Goal: Task Accomplishment & Management: Manage account settings

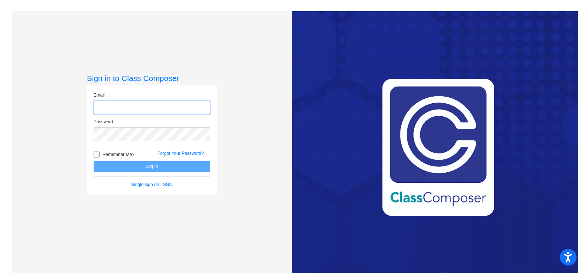
type input "[EMAIL_ADDRESS][DOMAIN_NAME]"
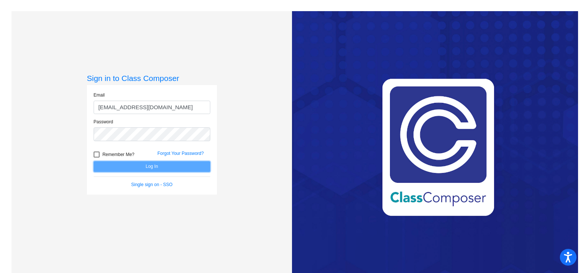
click at [134, 166] on button "Log In" at bounding box center [152, 166] width 117 height 11
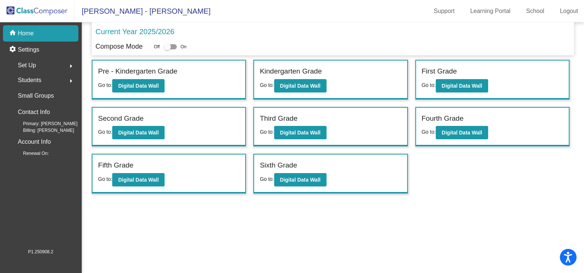
click at [39, 62] on div "Set Up arrow_right" at bounding box center [42, 65] width 71 height 15
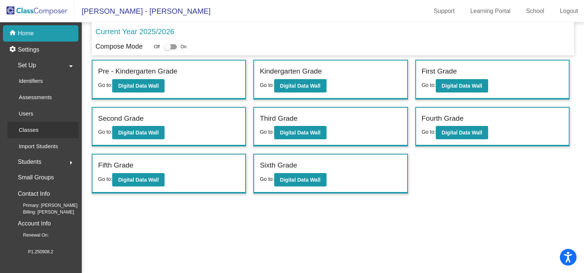
click at [26, 129] on p "Classes" at bounding box center [29, 129] width 20 height 9
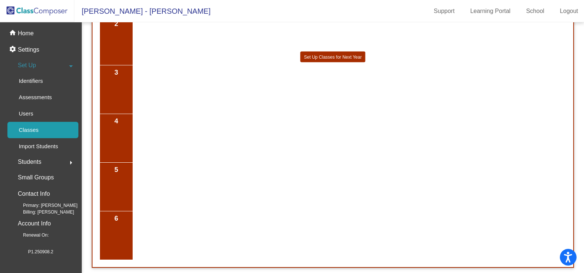
scroll to position [671, 0]
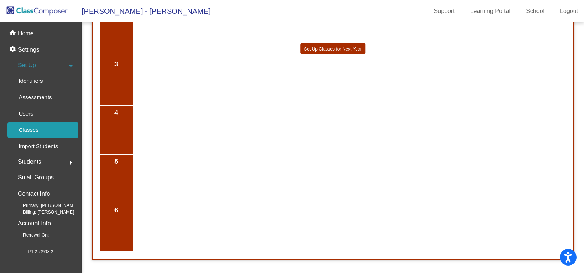
click at [120, 215] on span "6" at bounding box center [116, 210] width 28 height 10
click at [115, 212] on span "6" at bounding box center [116, 210] width 28 height 10
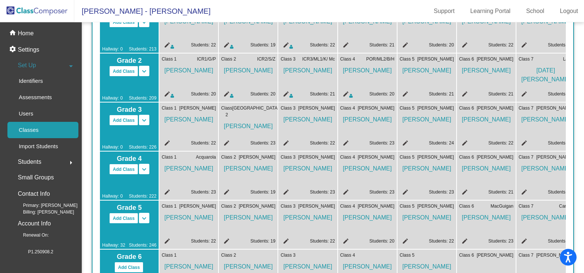
scroll to position [408, 0]
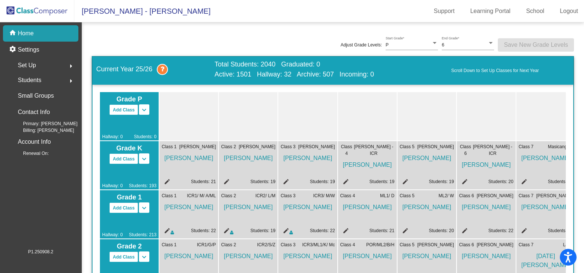
scroll to position [304, 0]
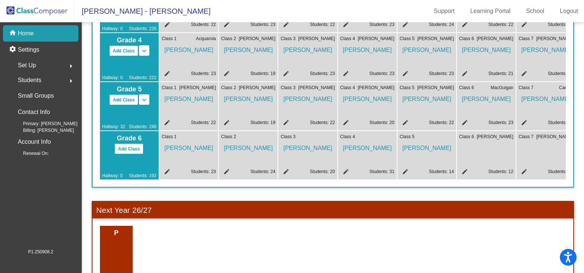
click at [465, 173] on mat-icon "edit" at bounding box center [463, 172] width 9 height 9
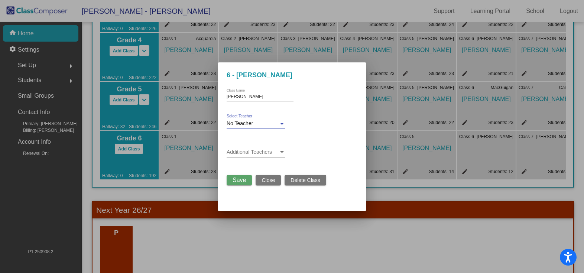
click at [281, 124] on div at bounding box center [282, 124] width 4 height 2
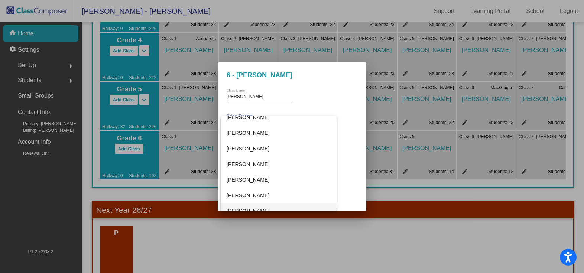
scroll to position [1225, 0]
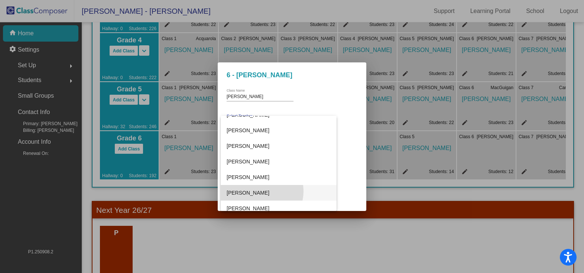
click at [261, 191] on span "[PERSON_NAME]" at bounding box center [278, 193] width 104 height 16
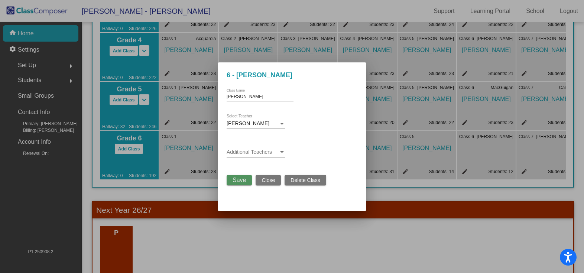
click at [243, 184] on button "Save" at bounding box center [238, 180] width 25 height 10
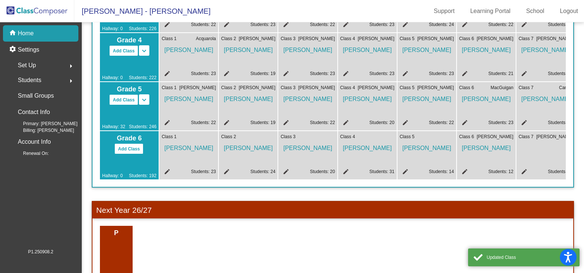
click at [523, 168] on mat-icon "edit" at bounding box center [522, 172] width 9 height 9
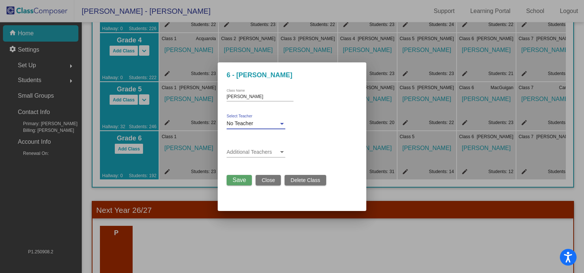
click at [284, 124] on div at bounding box center [281, 124] width 7 height 6
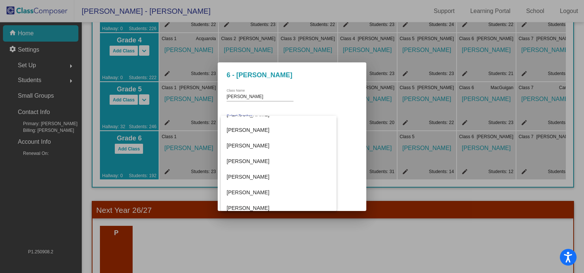
scroll to position [1143, 0]
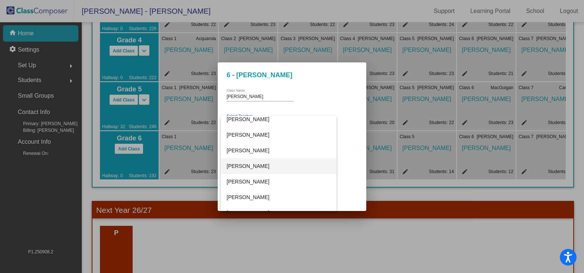
click at [260, 169] on span "[PERSON_NAME]" at bounding box center [278, 166] width 104 height 16
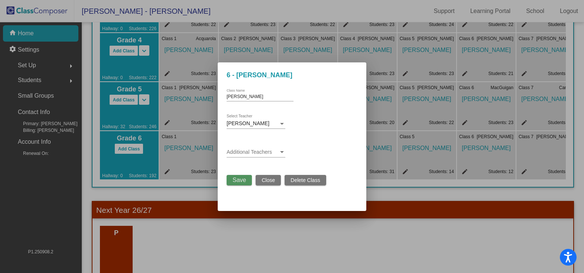
click at [238, 180] on span "Save" at bounding box center [238, 180] width 13 height 6
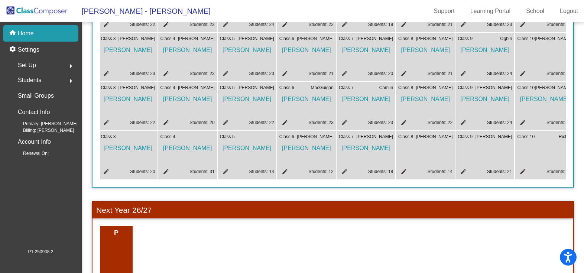
scroll to position [0, 267]
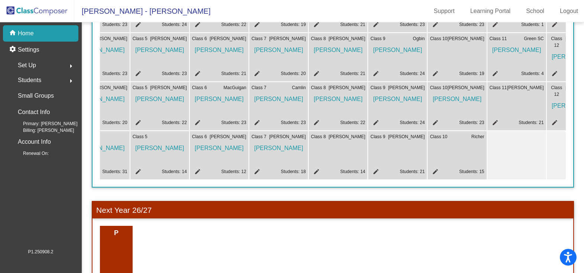
click at [317, 173] on mat-icon "edit" at bounding box center [315, 172] width 9 height 9
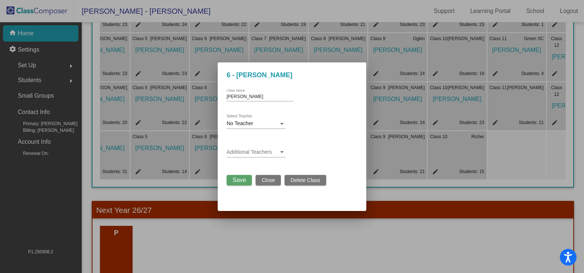
click at [280, 124] on div at bounding box center [282, 124] width 4 height 2
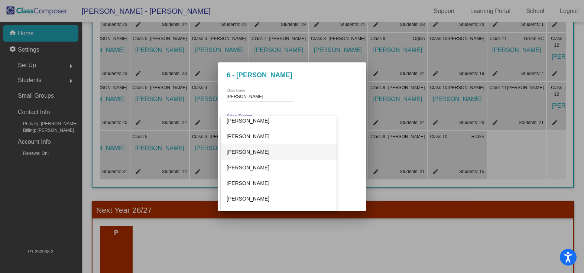
scroll to position [557, 0]
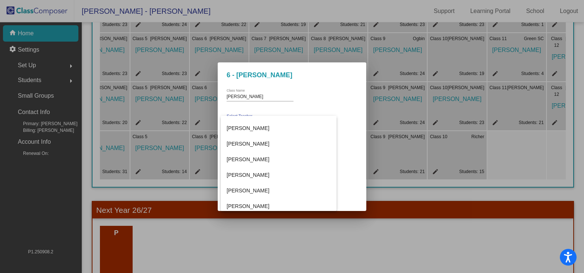
click at [389, 157] on div at bounding box center [292, 136] width 584 height 273
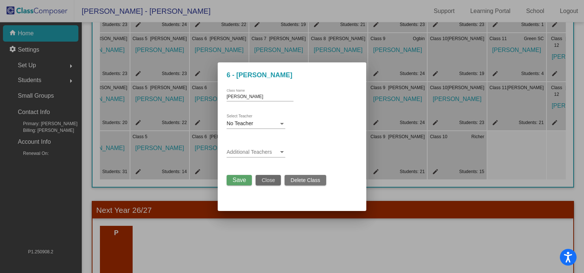
click at [271, 182] on span "Close" at bounding box center [267, 180] width 13 height 6
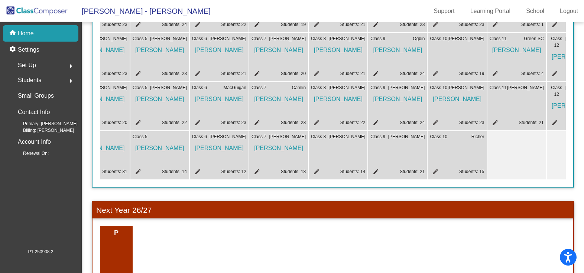
click at [317, 172] on mat-icon "edit" at bounding box center [315, 172] width 9 height 9
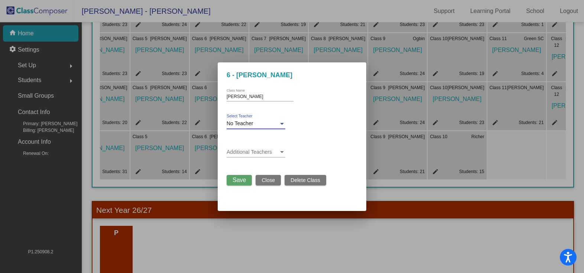
click at [280, 124] on div at bounding box center [282, 124] width 4 height 2
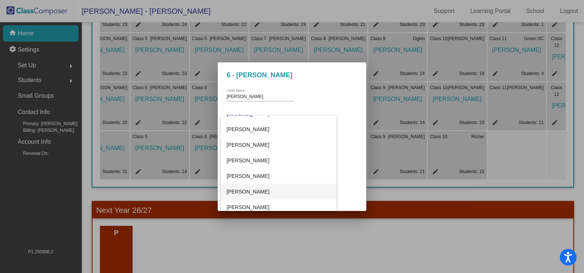
scroll to position [297, 0]
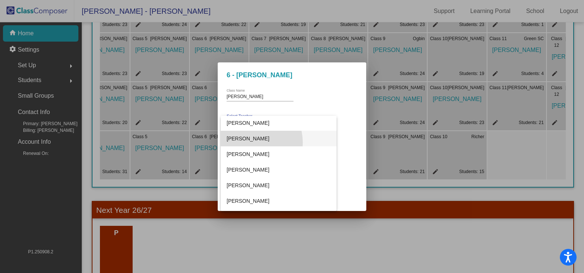
click at [251, 142] on span "[PERSON_NAME]" at bounding box center [278, 139] width 104 height 16
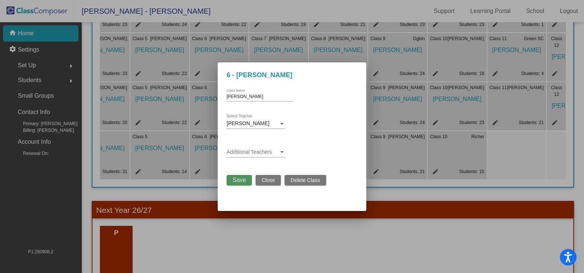
click at [245, 182] on span "Save" at bounding box center [238, 180] width 13 height 6
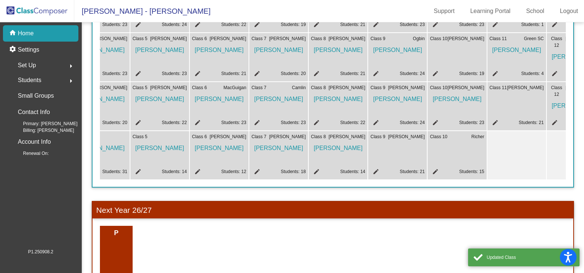
click at [374, 170] on mat-icon "edit" at bounding box center [374, 172] width 9 height 9
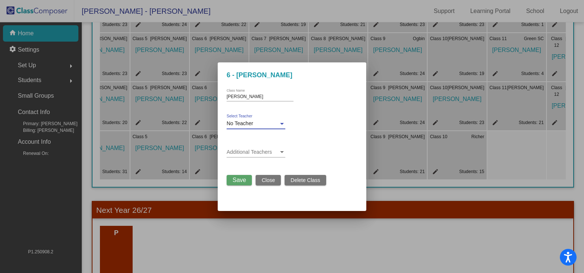
click at [279, 124] on div at bounding box center [281, 124] width 7 height 6
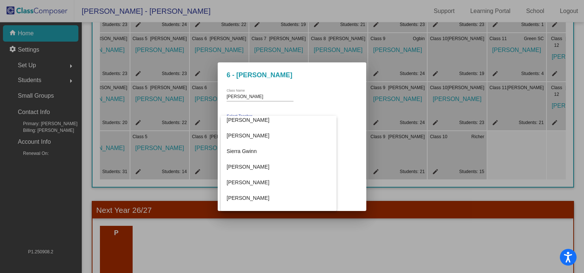
scroll to position [1695, 0]
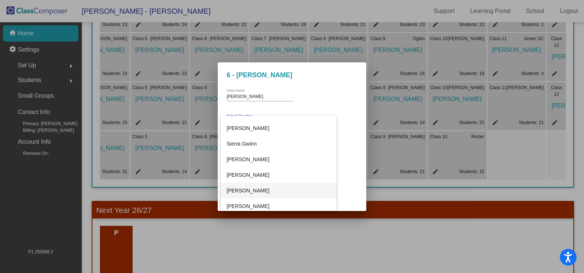
click at [265, 195] on span "[PERSON_NAME]" at bounding box center [278, 191] width 104 height 16
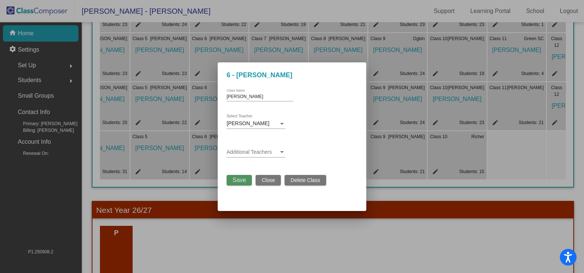
click at [243, 180] on span "Save" at bounding box center [238, 180] width 13 height 6
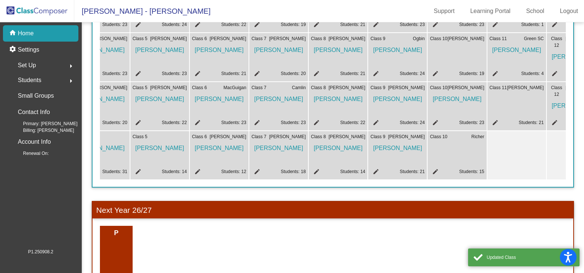
click at [433, 169] on mat-icon "edit" at bounding box center [434, 172] width 9 height 9
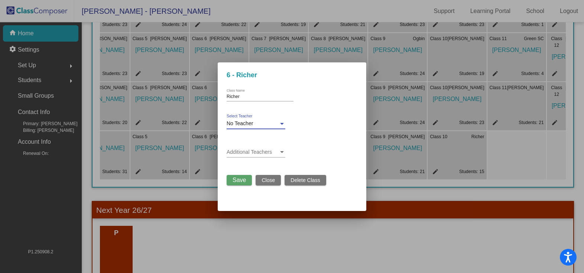
click at [283, 124] on div at bounding box center [282, 124] width 4 height 2
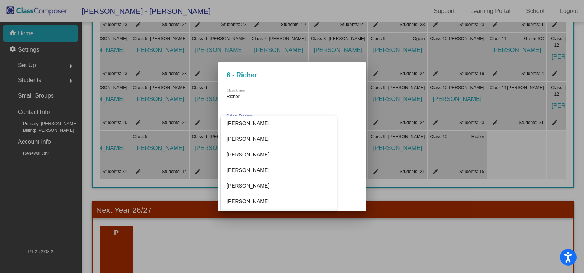
scroll to position [927, 0]
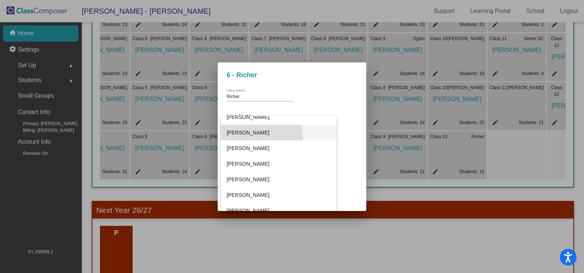
click at [250, 137] on span "[PERSON_NAME]" at bounding box center [278, 133] width 104 height 16
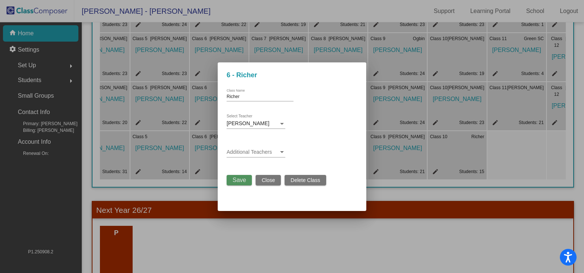
click at [235, 176] on button "Save" at bounding box center [238, 180] width 25 height 10
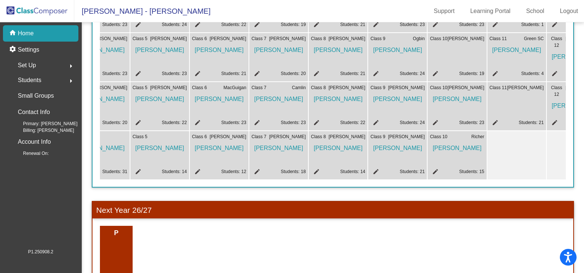
click at [41, 64] on div "Set Up arrow_right" at bounding box center [42, 65] width 71 height 15
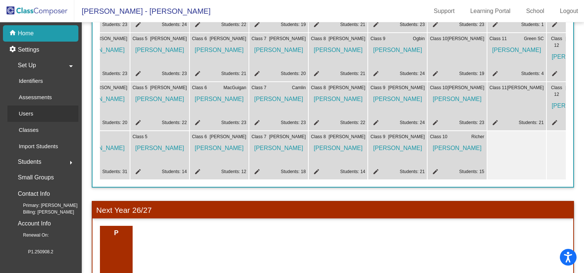
click at [35, 115] on div "Users" at bounding box center [23, 113] width 32 height 16
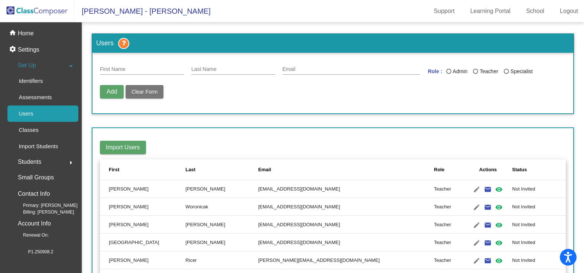
scroll to position [37, 0]
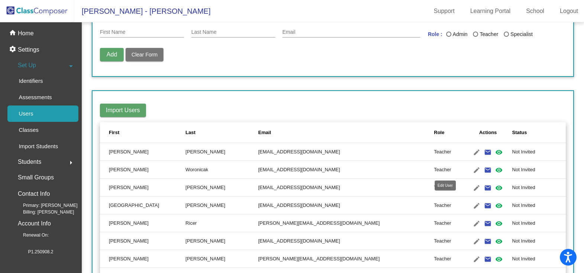
click at [472, 170] on mat-icon "edit" at bounding box center [476, 170] width 9 height 9
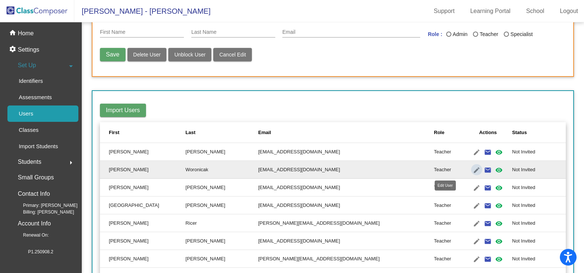
type input "[PERSON_NAME]"
type input "Woronicak"
type input "[EMAIL_ADDRESS][DOMAIN_NAME]"
radio input "true"
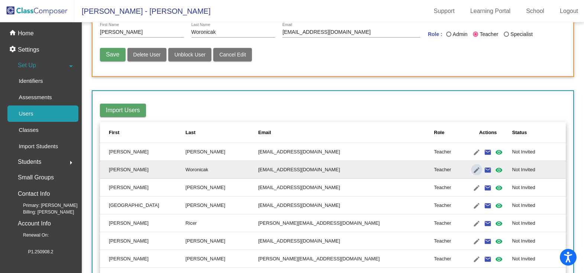
click at [472, 170] on mat-icon "edit" at bounding box center [476, 170] width 9 height 9
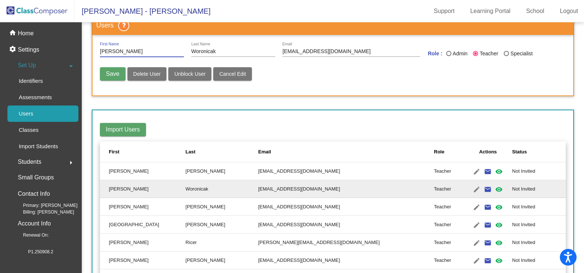
scroll to position [0, 0]
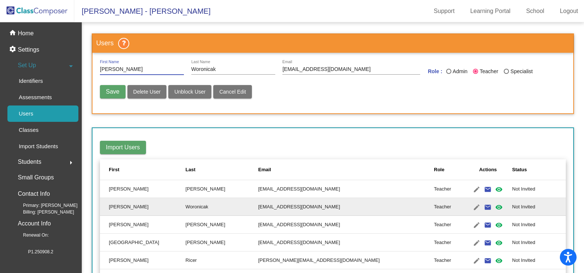
click at [505, 72] on div "Last Name" at bounding box center [505, 71] width 5 height 5
click at [506, 74] on input "Specialist" at bounding box center [506, 74] width 0 height 0
radio input "true"
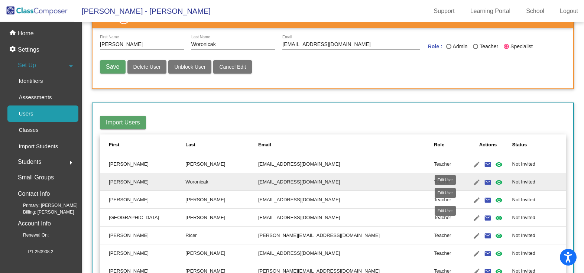
scroll to position [37, 0]
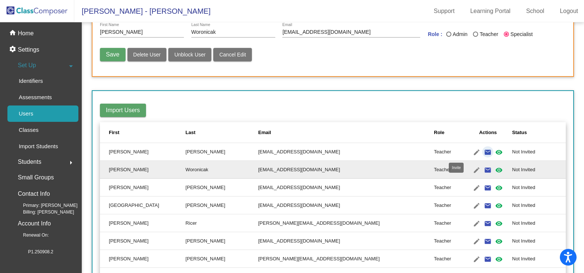
click at [483, 152] on mat-icon "email" at bounding box center [487, 152] width 9 height 9
radio input "false"
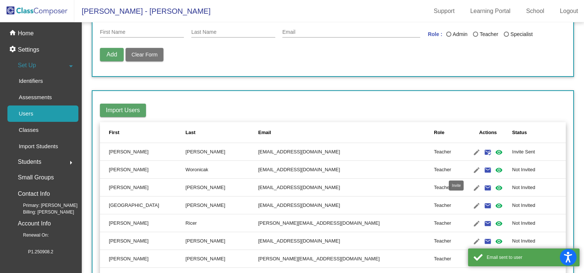
click at [483, 168] on mat-icon "email" at bounding box center [487, 170] width 9 height 9
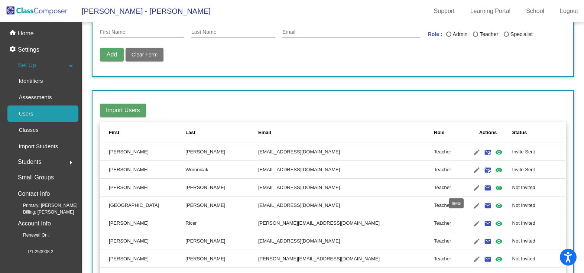
click at [483, 186] on mat-icon "email" at bounding box center [487, 187] width 9 height 9
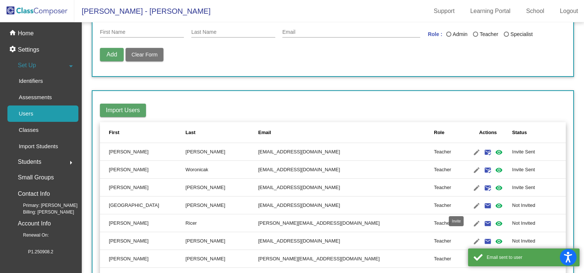
click at [483, 204] on mat-icon "email" at bounding box center [487, 205] width 9 height 9
click at [483, 222] on mat-icon "email" at bounding box center [487, 223] width 9 height 9
click at [483, 241] on mat-icon "email" at bounding box center [487, 241] width 9 height 9
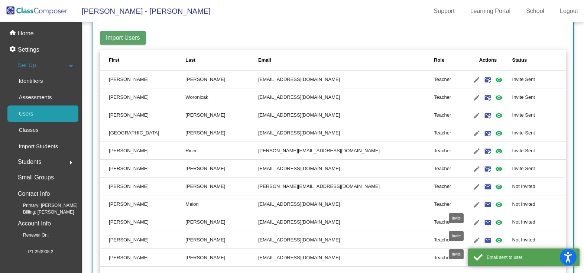
scroll to position [111, 0]
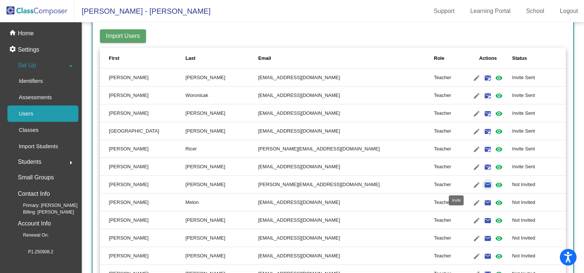
click at [483, 184] on mat-icon "email" at bounding box center [487, 184] width 9 height 9
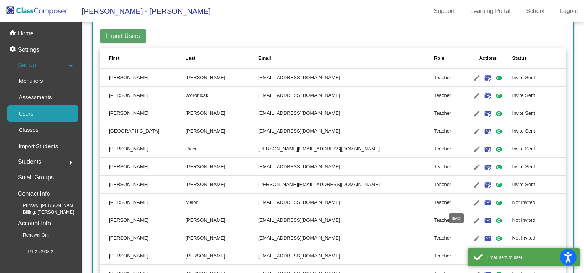
click at [483, 203] on mat-icon "email" at bounding box center [487, 202] width 9 height 9
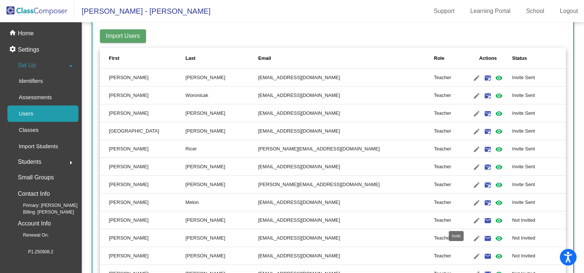
click at [483, 220] on mat-icon "email" at bounding box center [487, 220] width 9 height 9
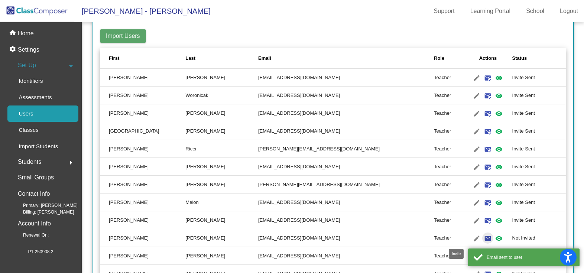
click at [483, 237] on mat-icon "email" at bounding box center [487, 238] width 9 height 9
click at [483, 257] on mat-icon "email" at bounding box center [487, 256] width 9 height 9
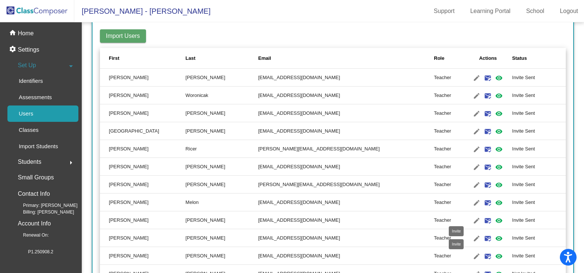
scroll to position [149, 0]
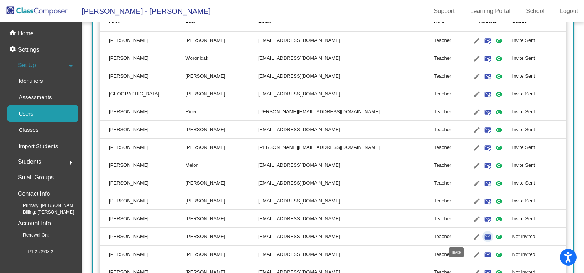
click at [483, 237] on mat-icon "email" at bounding box center [487, 236] width 9 height 9
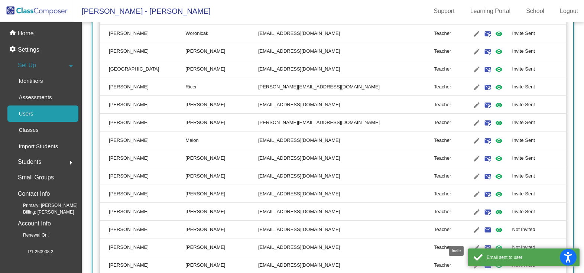
scroll to position [186, 0]
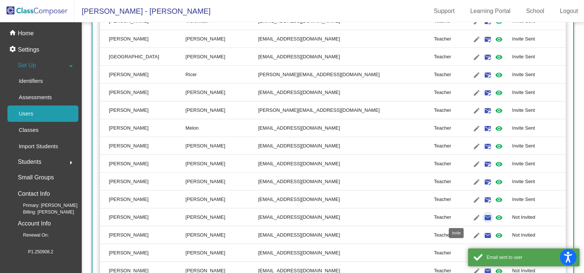
click at [483, 215] on mat-icon "email" at bounding box center [487, 217] width 9 height 9
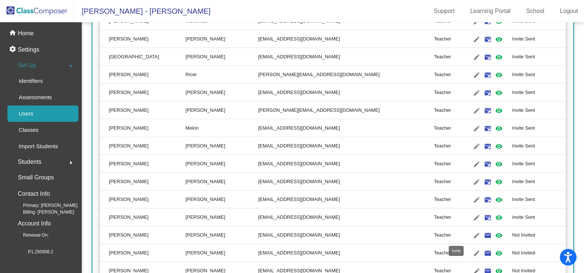
click at [483, 235] on mat-icon "email" at bounding box center [487, 235] width 9 height 9
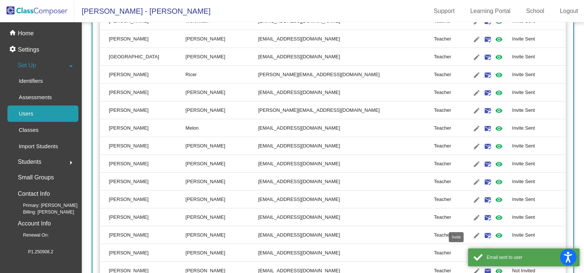
click at [483, 252] on mat-icon "email" at bounding box center [487, 253] width 9 height 9
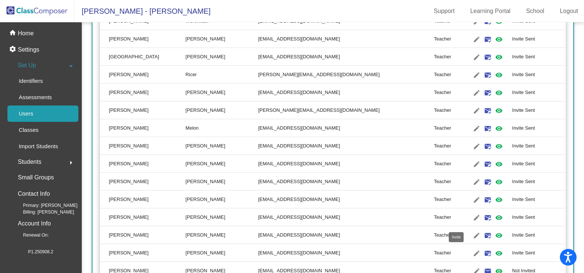
scroll to position [260, 0]
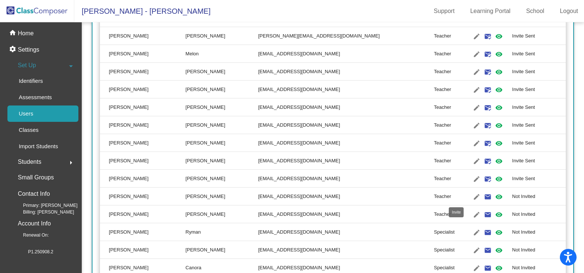
click at [483, 197] on mat-icon "email" at bounding box center [487, 196] width 9 height 9
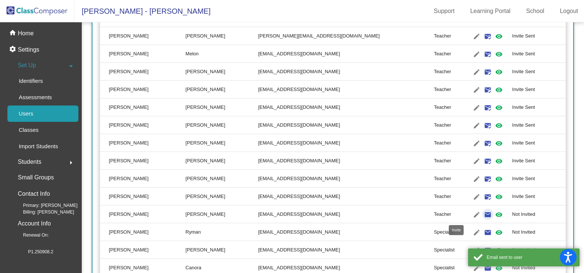
click at [483, 213] on mat-icon "email" at bounding box center [487, 214] width 9 height 9
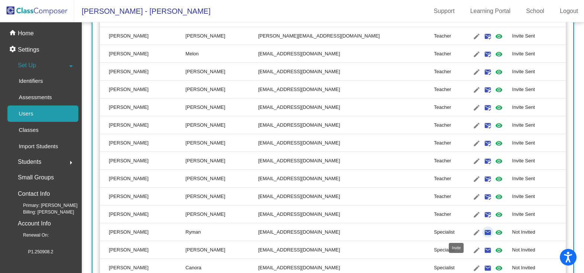
click at [483, 230] on mat-icon "email" at bounding box center [487, 232] width 9 height 9
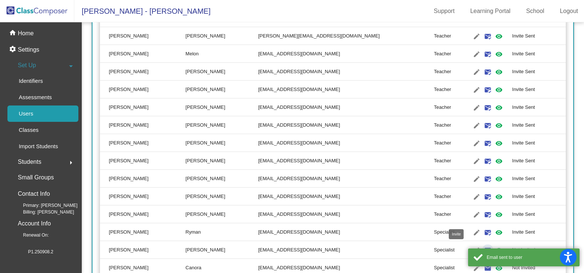
click at [483, 247] on mat-icon "email" at bounding box center [487, 250] width 9 height 9
click at [483, 267] on mat-icon "email" at bounding box center [487, 268] width 9 height 9
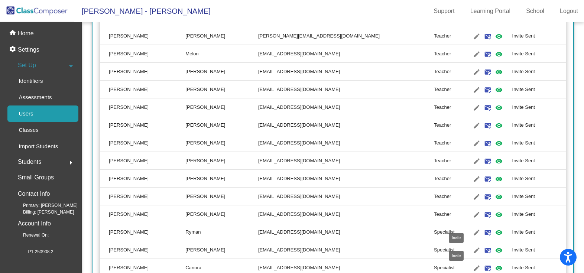
scroll to position [297, 0]
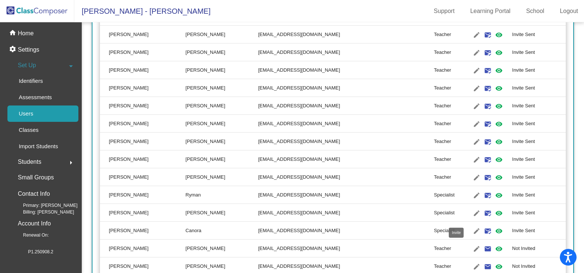
click at [483, 248] on mat-icon "email" at bounding box center [487, 248] width 9 height 9
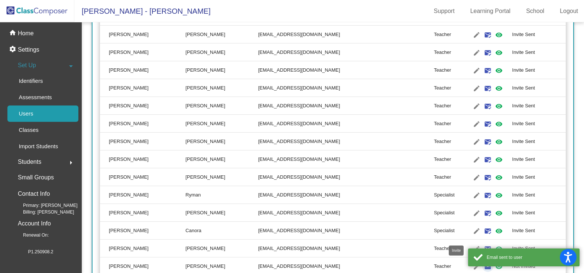
click at [483, 268] on mat-icon "email" at bounding box center [487, 266] width 9 height 9
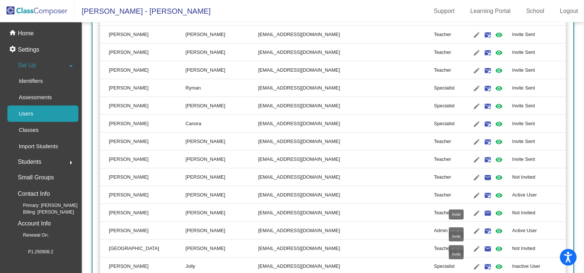
scroll to position [408, 0]
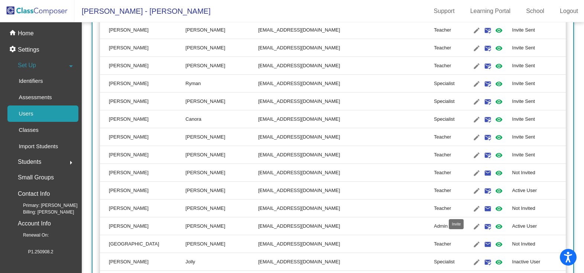
click at [483, 209] on mat-icon "email" at bounding box center [487, 208] width 9 height 9
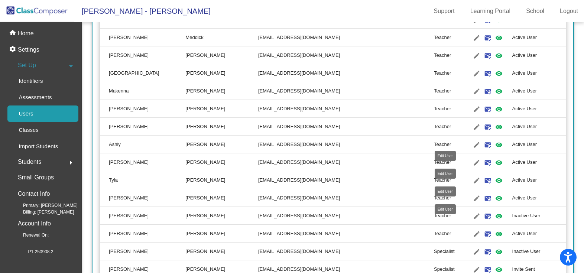
scroll to position [780, 0]
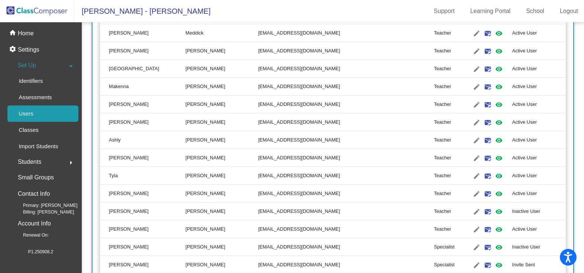
click at [33, 68] on span "Set Up" at bounding box center [27, 65] width 18 height 10
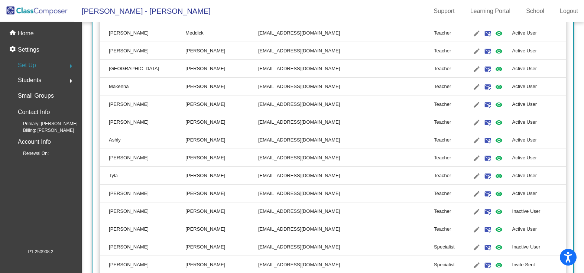
click at [72, 65] on mat-icon "arrow_right" at bounding box center [70, 66] width 9 height 9
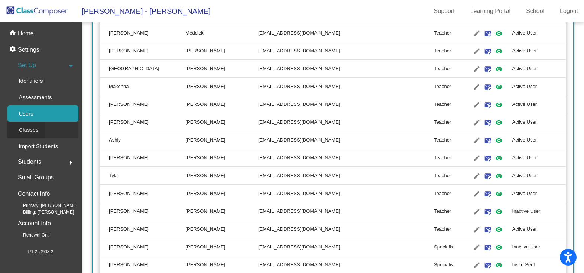
click at [39, 128] on div "Classes" at bounding box center [25, 130] width 37 height 16
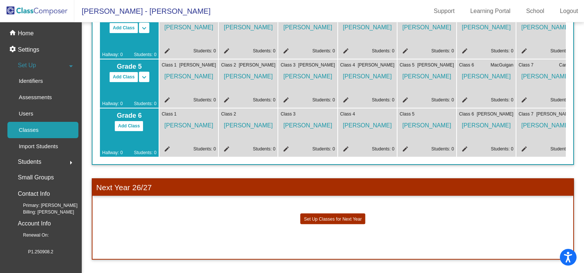
scroll to position [330, 0]
click at [187, 123] on span "[PERSON_NAME]" at bounding box center [189, 123] width 54 height 13
click at [181, 120] on span "[PERSON_NAME]" at bounding box center [189, 123] width 54 height 13
click at [166, 146] on mat-icon "edit" at bounding box center [166, 150] width 9 height 9
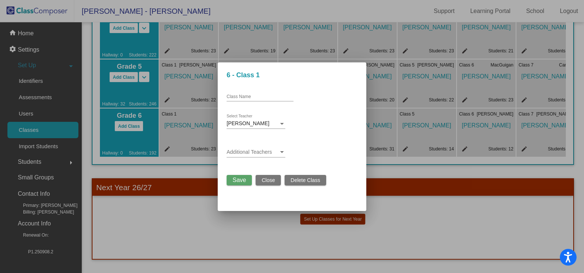
click at [238, 149] on div "Additional Teachers" at bounding box center [255, 150] width 59 height 14
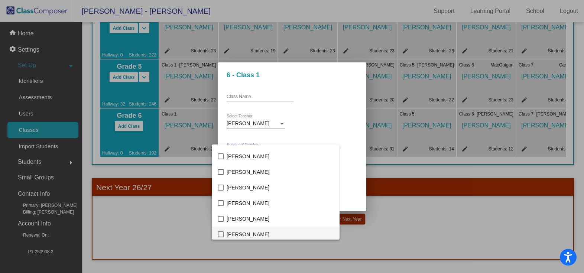
scroll to position [186, 0]
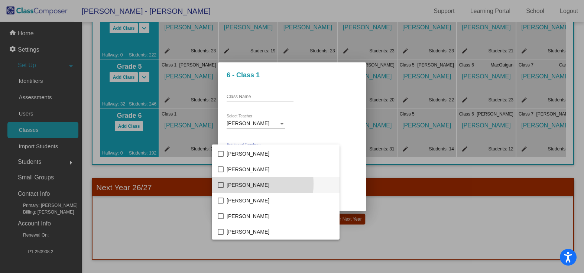
click at [221, 184] on mat-pseudo-checkbox at bounding box center [221, 185] width 6 height 6
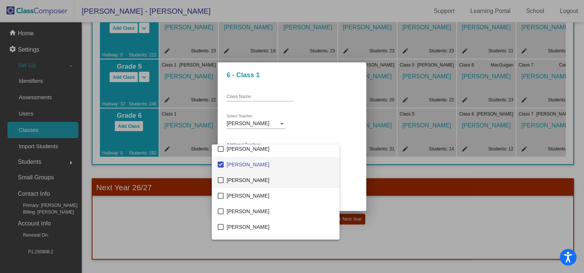
scroll to position [223, 0]
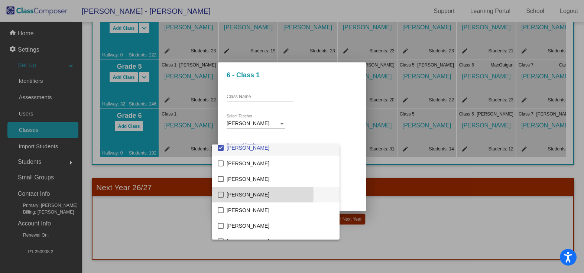
click at [224, 194] on mat-option "[PERSON_NAME]" at bounding box center [276, 195] width 128 height 16
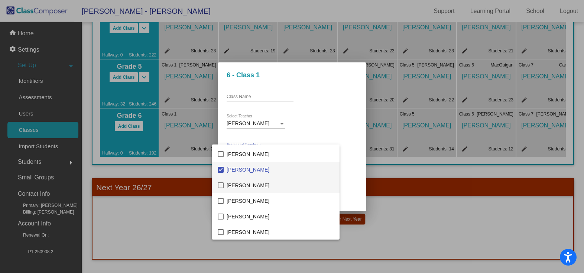
scroll to position [260, 0]
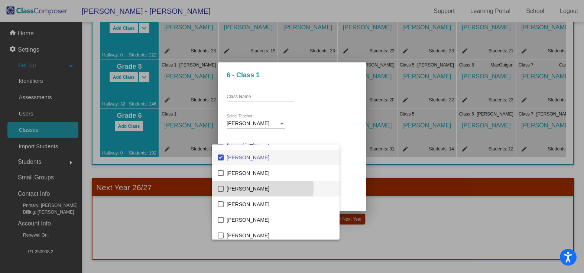
click at [222, 187] on mat-pseudo-checkbox at bounding box center [221, 189] width 6 height 6
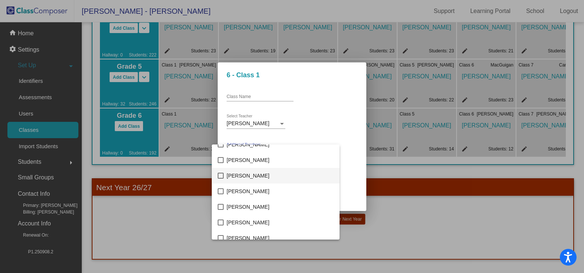
scroll to position [520, 0]
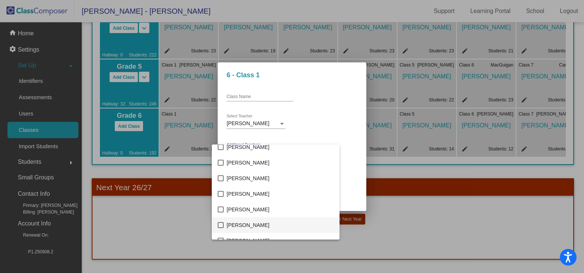
click at [247, 221] on span "[PERSON_NAME]" at bounding box center [279, 225] width 107 height 16
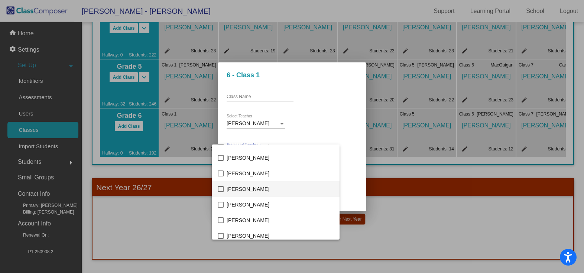
scroll to position [631, 0]
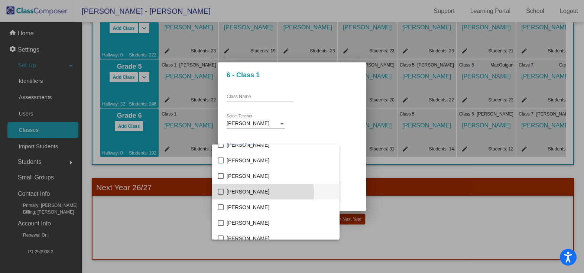
click at [257, 193] on span "[PERSON_NAME]" at bounding box center [279, 192] width 107 height 16
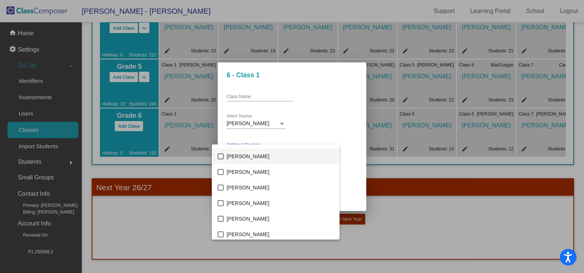
scroll to position [854, 0]
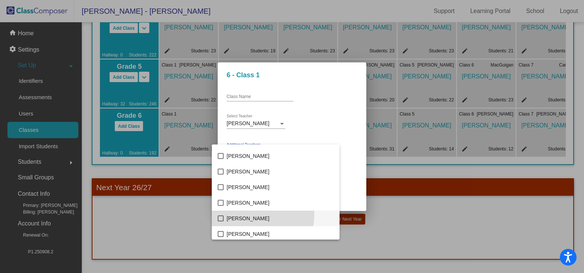
click at [253, 215] on span "[PERSON_NAME]" at bounding box center [279, 219] width 107 height 16
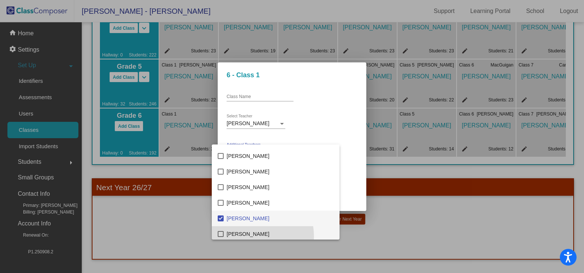
click at [247, 236] on span "[PERSON_NAME]" at bounding box center [279, 234] width 107 height 16
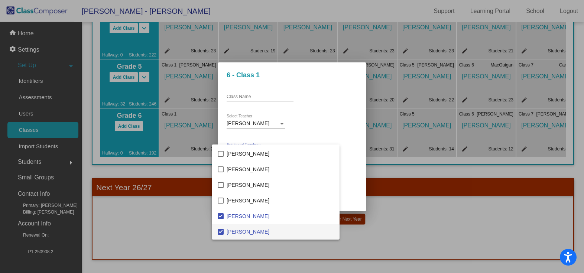
scroll to position [893, 0]
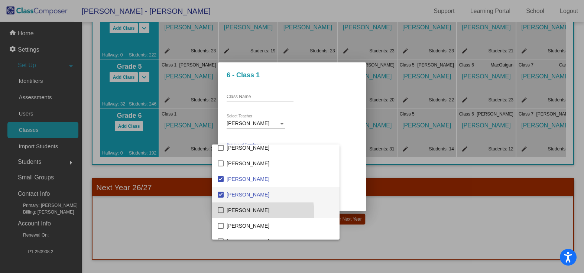
click at [252, 213] on span "[PERSON_NAME]" at bounding box center [279, 210] width 107 height 16
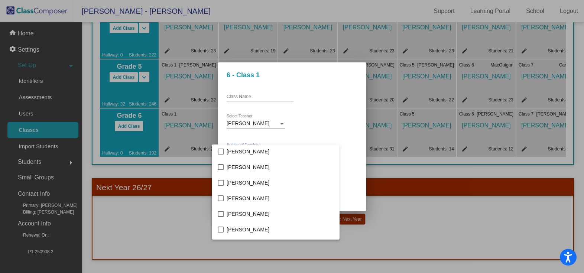
scroll to position [1005, 0]
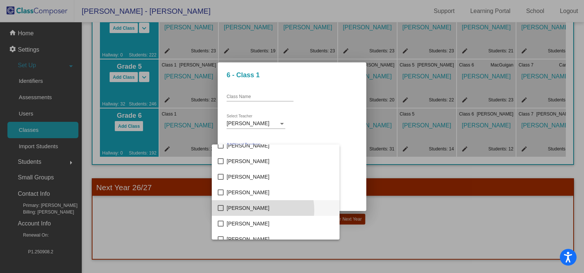
click at [255, 210] on span "[PERSON_NAME]" at bounding box center [279, 208] width 107 height 16
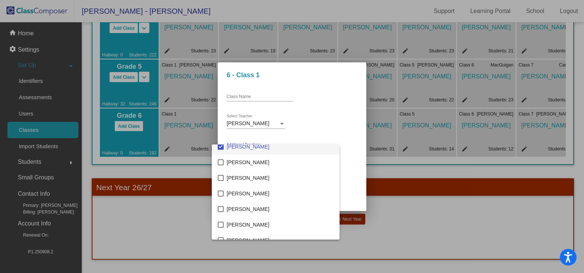
scroll to position [1079, 0]
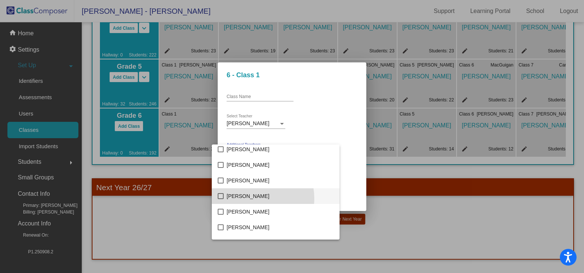
click at [251, 198] on span "[PERSON_NAME]" at bounding box center [279, 196] width 107 height 16
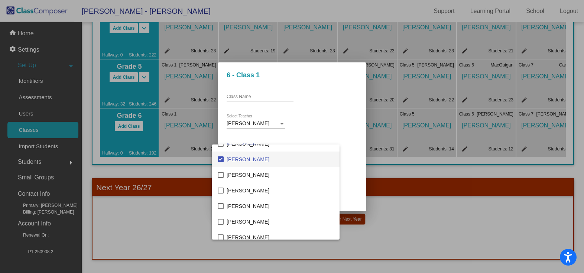
scroll to position [1116, 0]
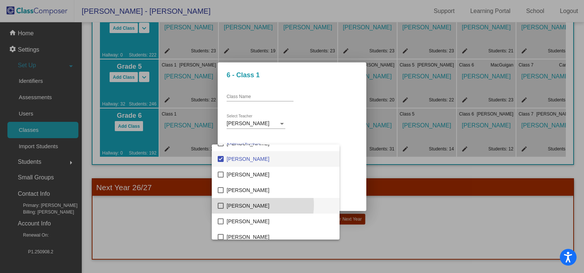
click at [251, 205] on span "[PERSON_NAME]" at bounding box center [279, 206] width 107 height 16
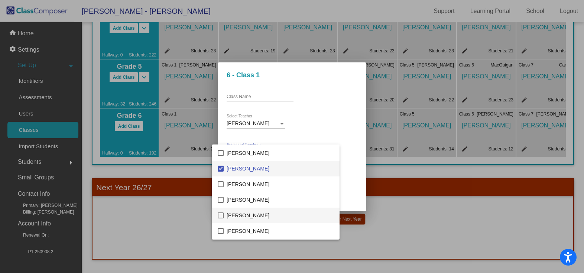
scroll to position [1190, 0]
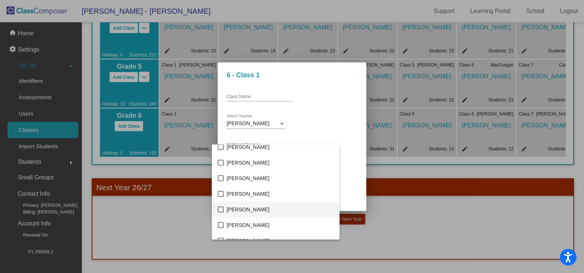
click at [250, 210] on span "[PERSON_NAME]" at bounding box center [279, 210] width 107 height 16
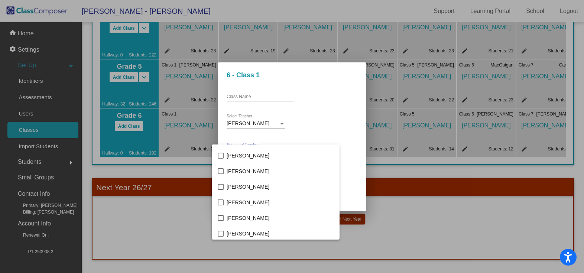
scroll to position [1339, 0]
click at [270, 204] on span "[PERSON_NAME]" at bounding box center [279, 201] width 107 height 16
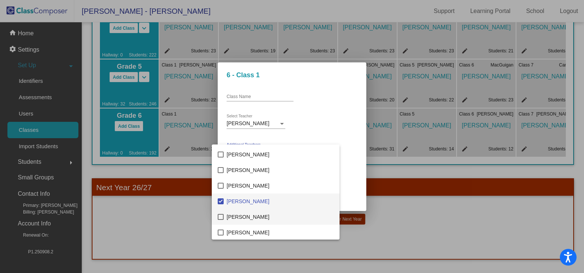
click at [257, 215] on span "[PERSON_NAME]" at bounding box center [279, 217] width 107 height 16
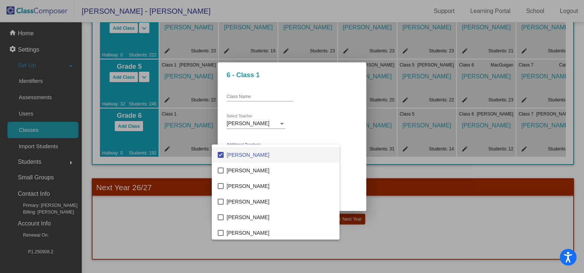
scroll to position [1413, 0]
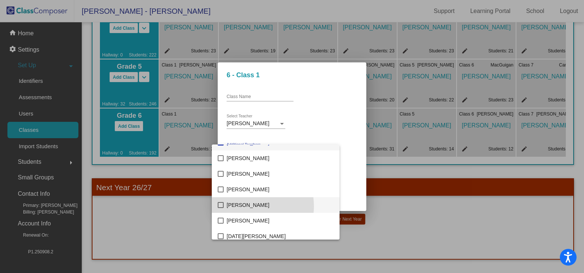
click at [247, 206] on span "[PERSON_NAME]" at bounding box center [279, 205] width 107 height 16
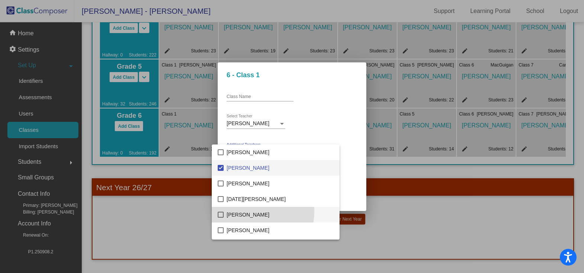
click at [246, 211] on span "[PERSON_NAME]" at bounding box center [279, 215] width 107 height 16
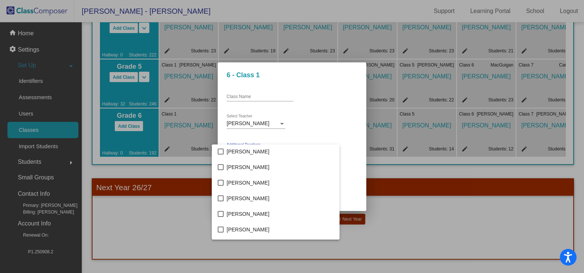
scroll to position [1761, 0]
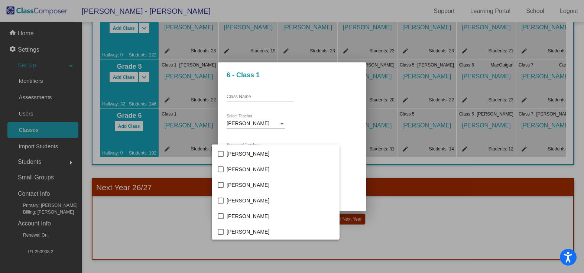
click at [355, 196] on div at bounding box center [292, 136] width 584 height 273
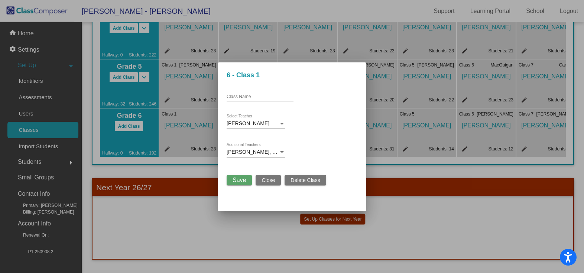
click at [241, 181] on span "Save" at bounding box center [238, 180] width 13 height 6
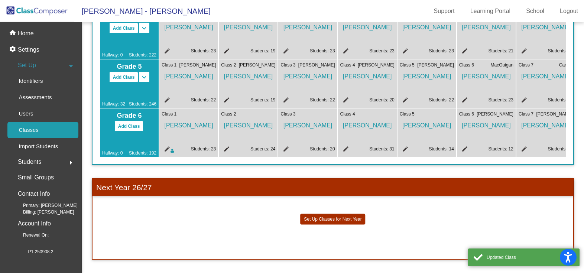
click at [225, 146] on mat-icon "edit" at bounding box center [225, 150] width 9 height 9
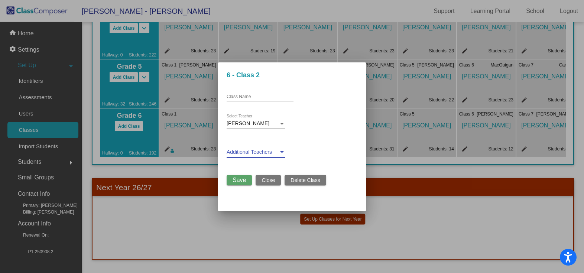
click at [234, 149] on span at bounding box center [252, 152] width 52 height 6
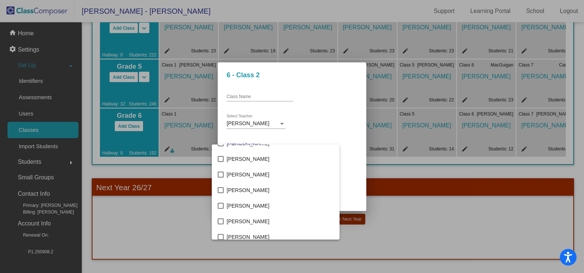
scroll to position [111, 0]
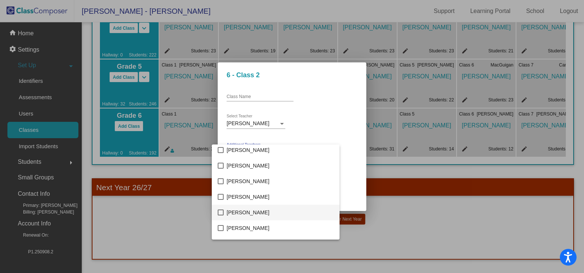
click at [250, 214] on span "[PERSON_NAME]" at bounding box center [279, 213] width 107 height 16
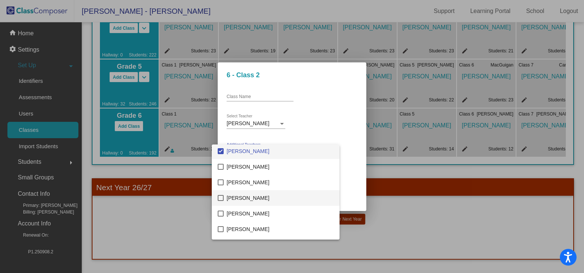
scroll to position [186, 0]
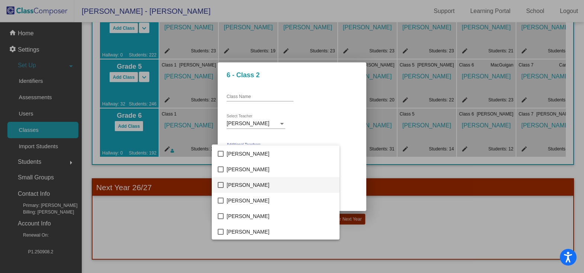
click at [253, 184] on span "[PERSON_NAME]" at bounding box center [279, 185] width 107 height 16
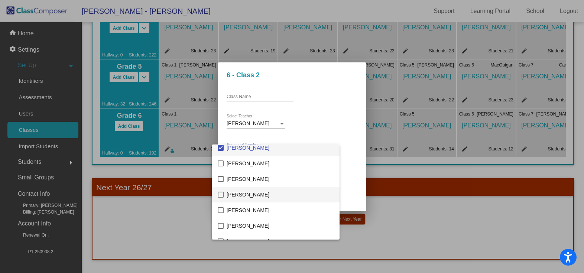
click at [245, 195] on span "[PERSON_NAME]" at bounding box center [279, 195] width 107 height 16
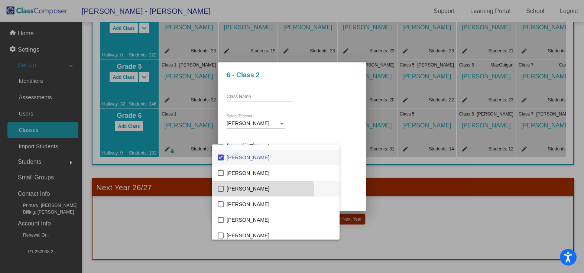
click at [250, 191] on span "[PERSON_NAME]" at bounding box center [279, 189] width 107 height 16
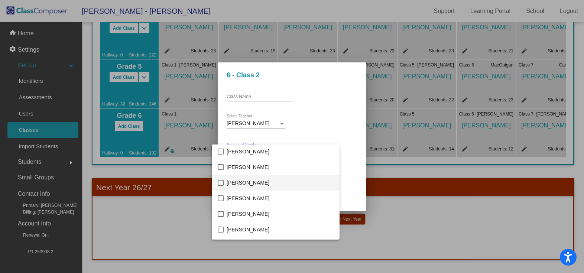
scroll to position [557, 0]
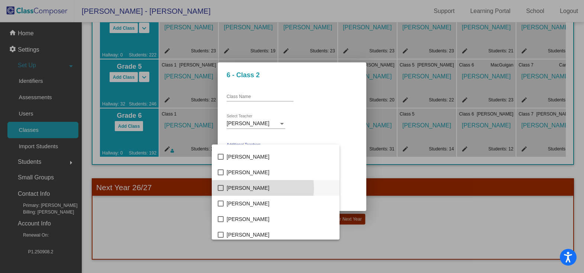
click at [252, 187] on span "[PERSON_NAME]" at bounding box center [279, 188] width 107 height 16
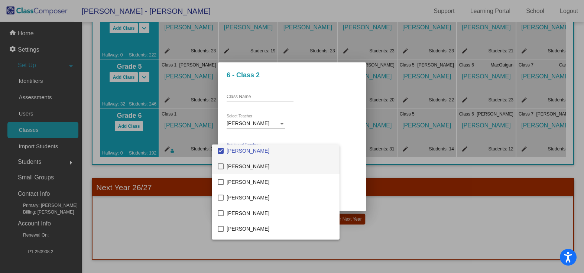
scroll to position [631, 0]
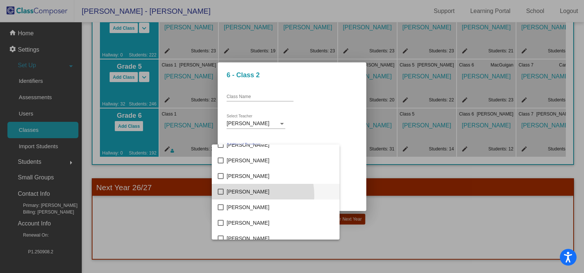
click at [249, 195] on span "[PERSON_NAME]" at bounding box center [279, 192] width 107 height 16
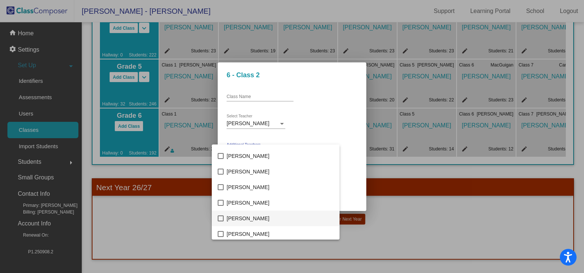
scroll to position [891, 0]
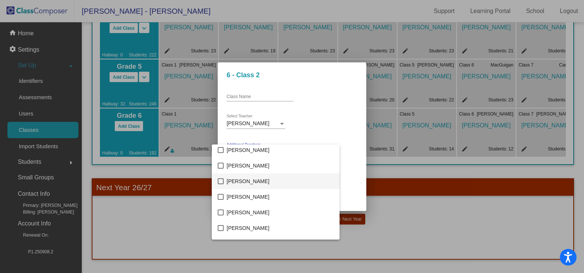
click at [255, 177] on span "[PERSON_NAME]" at bounding box center [279, 181] width 107 height 16
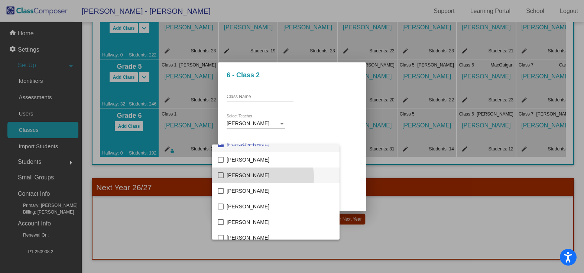
click at [252, 177] on span "[PERSON_NAME]" at bounding box center [279, 175] width 107 height 16
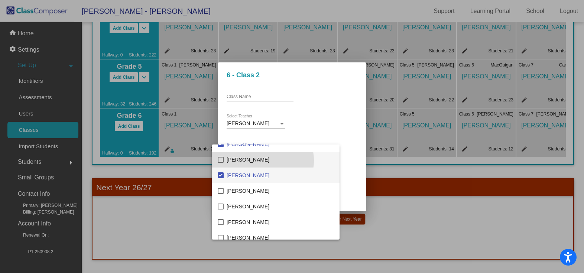
click at [262, 160] on span "[PERSON_NAME]" at bounding box center [279, 160] width 107 height 16
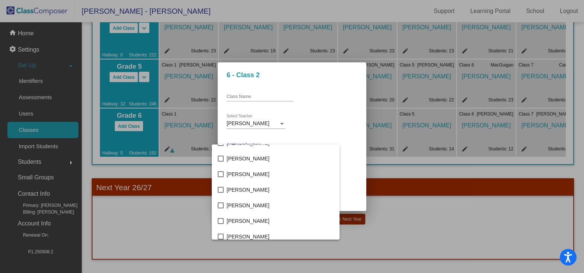
scroll to position [1040, 0]
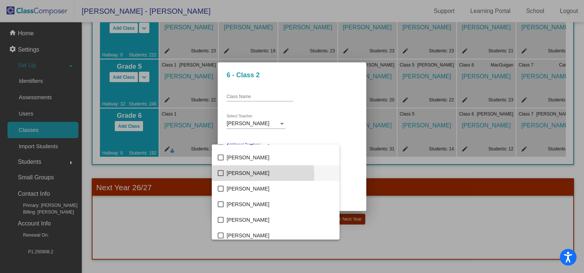
click at [258, 175] on span "[PERSON_NAME]" at bounding box center [279, 173] width 107 height 16
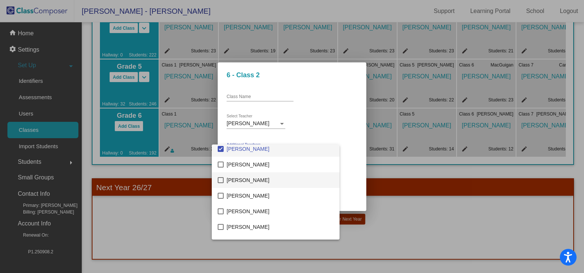
scroll to position [1077, 0]
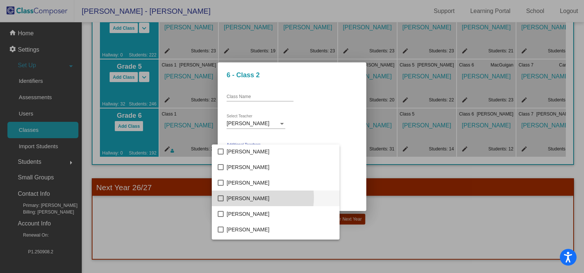
click at [250, 198] on span "[PERSON_NAME]" at bounding box center [279, 198] width 107 height 16
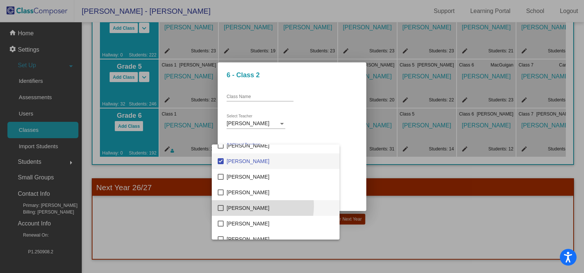
click at [250, 206] on span "[PERSON_NAME]" at bounding box center [279, 208] width 107 height 16
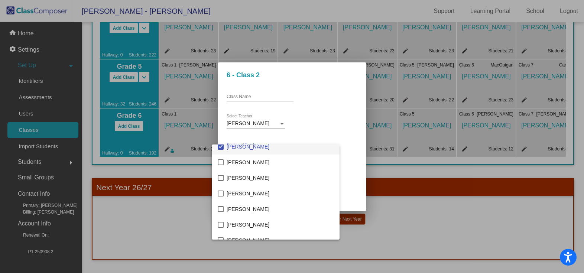
scroll to position [1188, 0]
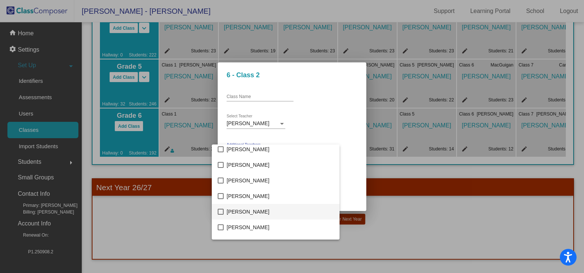
click at [250, 209] on span "[PERSON_NAME]" at bounding box center [279, 212] width 107 height 16
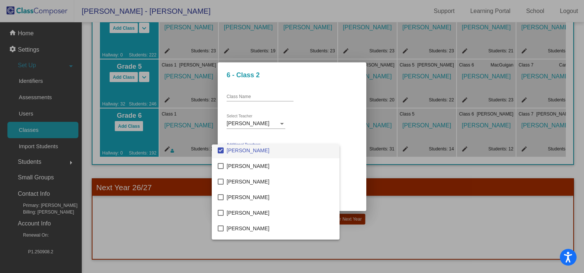
scroll to position [1262, 0]
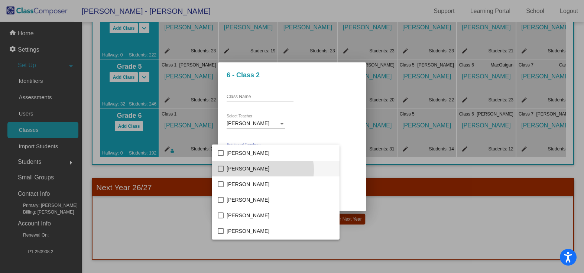
click at [259, 170] on span "[PERSON_NAME]" at bounding box center [279, 169] width 107 height 16
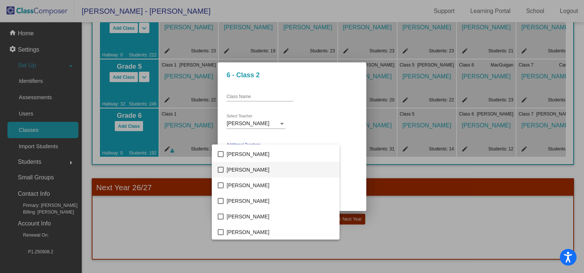
scroll to position [1337, 0]
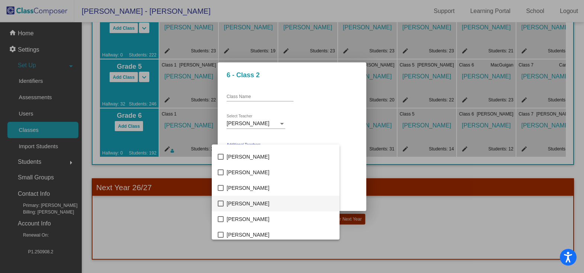
click at [256, 201] on span "[PERSON_NAME]" at bounding box center [279, 204] width 107 height 16
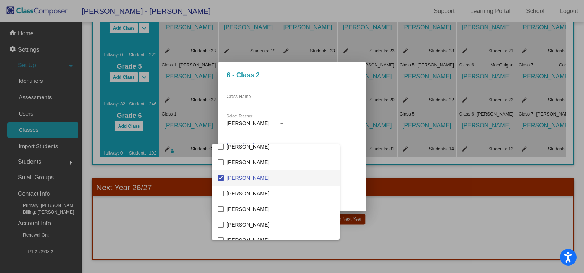
scroll to position [1374, 0]
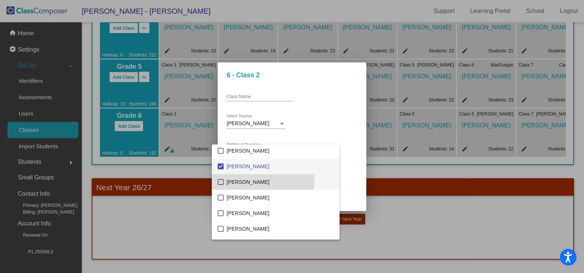
click at [254, 177] on span "[PERSON_NAME]" at bounding box center [279, 182] width 107 height 16
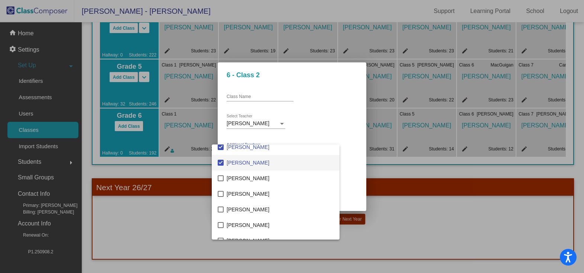
scroll to position [1411, 0]
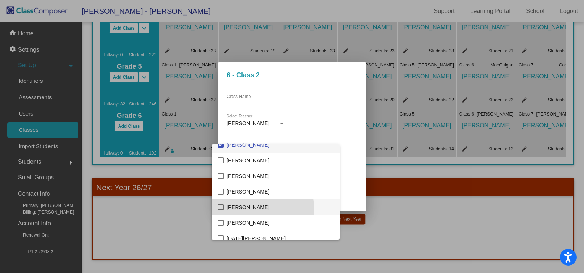
click at [248, 211] on span "[PERSON_NAME]" at bounding box center [279, 207] width 107 height 16
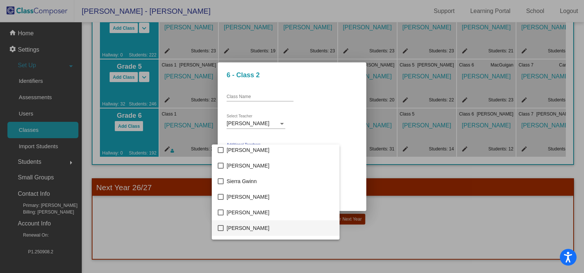
scroll to position [1708, 0]
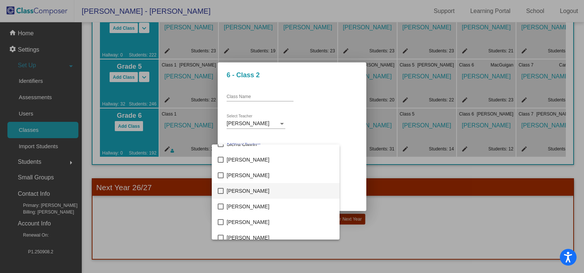
click at [254, 192] on span "[PERSON_NAME]" at bounding box center [279, 191] width 107 height 16
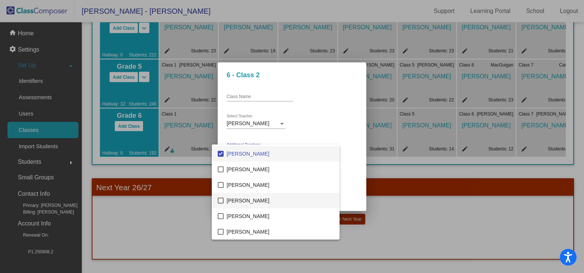
scroll to position [1761, 0]
click at [350, 188] on div at bounding box center [292, 136] width 584 height 273
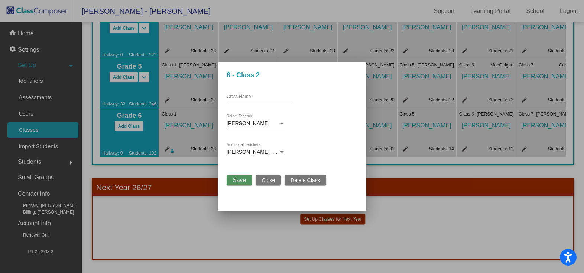
click at [244, 180] on span "Save" at bounding box center [238, 180] width 13 height 6
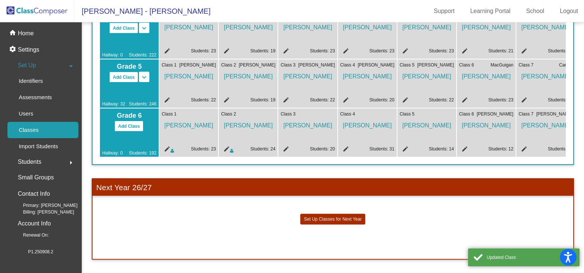
click at [285, 147] on mat-icon "edit" at bounding box center [284, 150] width 9 height 9
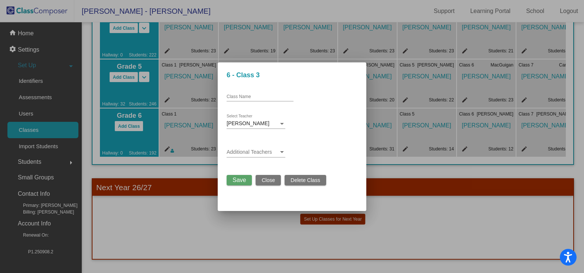
click at [284, 153] on div at bounding box center [282, 152] width 4 height 2
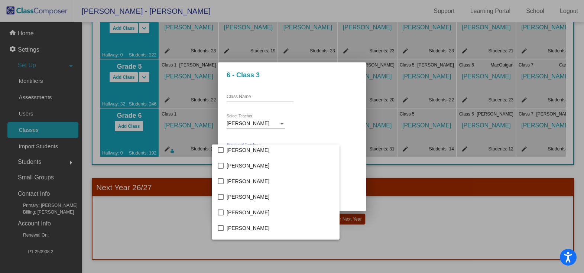
scroll to position [149, 0]
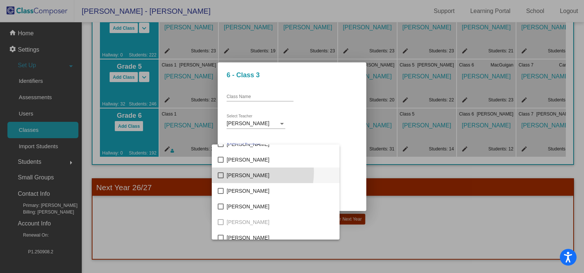
click at [237, 172] on span "[PERSON_NAME]" at bounding box center [279, 175] width 107 height 16
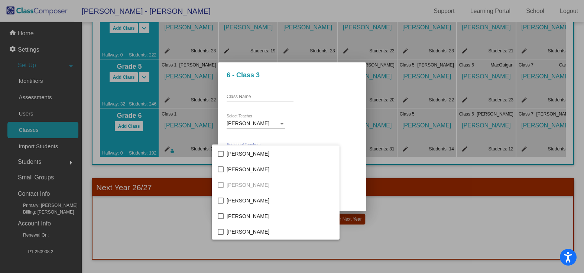
scroll to position [223, 0]
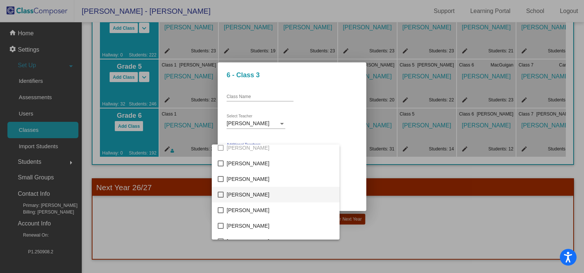
click at [247, 192] on span "[PERSON_NAME]" at bounding box center [279, 195] width 107 height 16
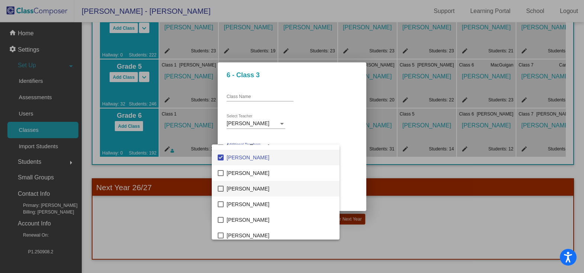
click at [247, 192] on span "[PERSON_NAME]" at bounding box center [279, 189] width 107 height 16
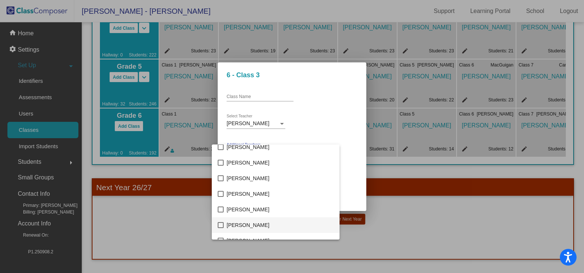
scroll to position [557, 0]
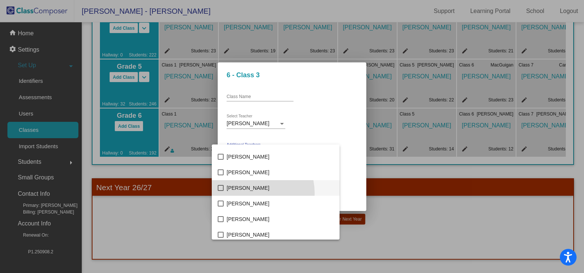
click at [254, 193] on span "[PERSON_NAME]" at bounding box center [279, 188] width 107 height 16
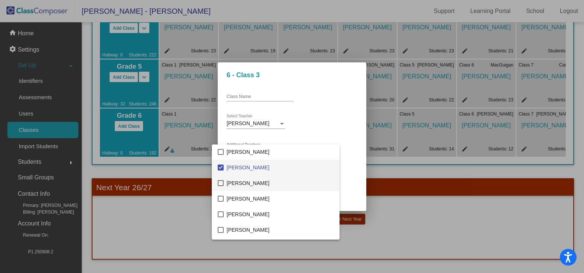
scroll to position [594, 0]
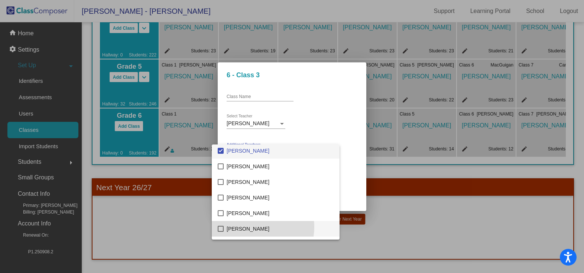
click at [257, 227] on span "[PERSON_NAME]" at bounding box center [279, 229] width 107 height 16
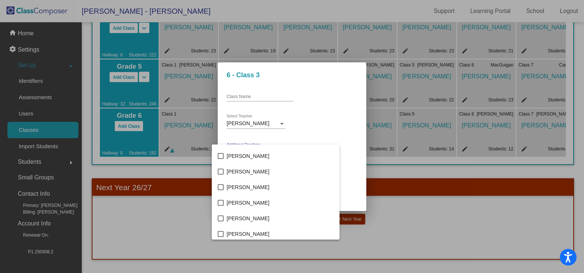
scroll to position [891, 0]
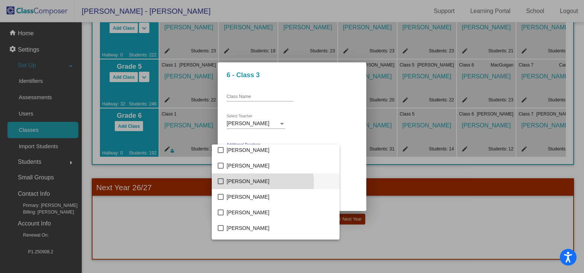
click at [248, 183] on span "[PERSON_NAME]" at bounding box center [279, 181] width 107 height 16
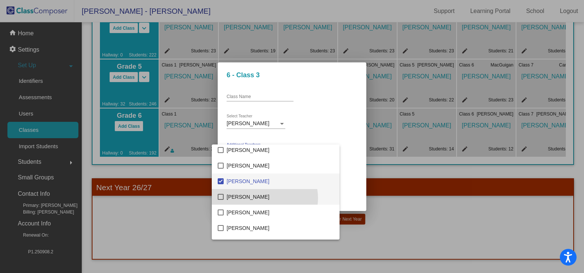
click at [264, 198] on span "[PERSON_NAME]" at bounding box center [279, 197] width 107 height 16
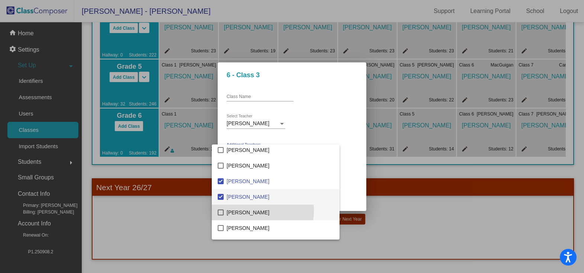
click at [252, 211] on span "[PERSON_NAME]" at bounding box center [279, 213] width 107 height 16
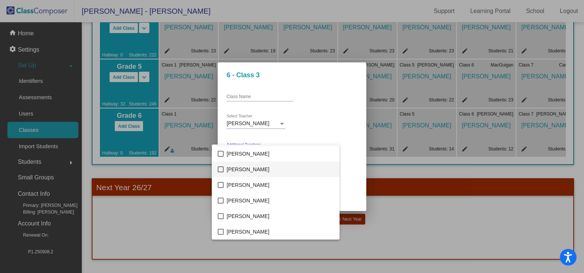
scroll to position [1002, 0]
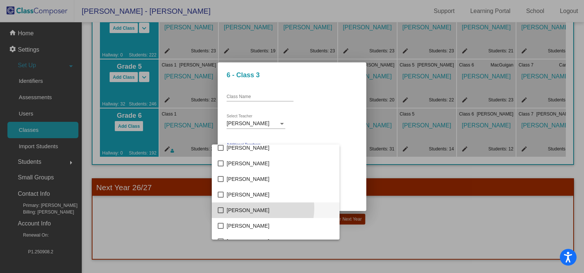
click at [253, 208] on span "[PERSON_NAME]" at bounding box center [279, 210] width 107 height 16
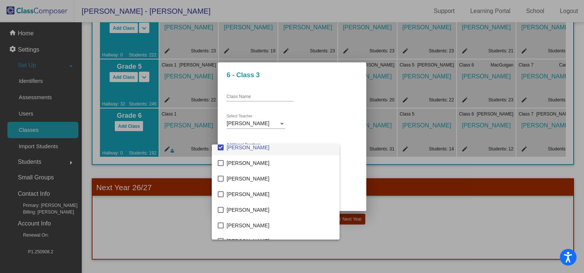
scroll to position [1077, 0]
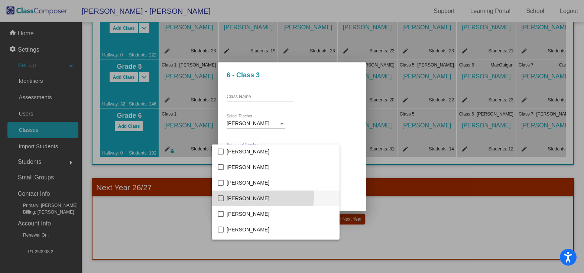
click at [238, 196] on span "[PERSON_NAME]" at bounding box center [279, 198] width 107 height 16
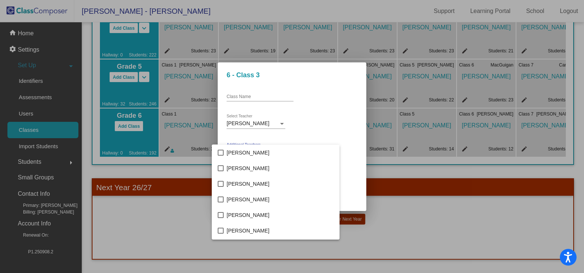
scroll to position [1151, 0]
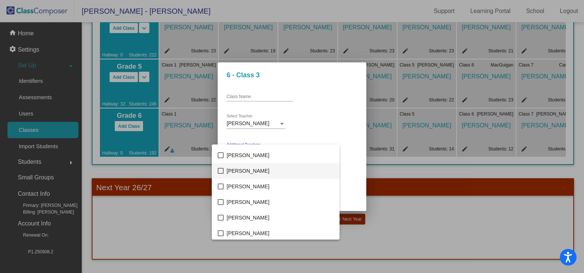
click at [242, 173] on span "[PERSON_NAME]" at bounding box center [279, 171] width 107 height 16
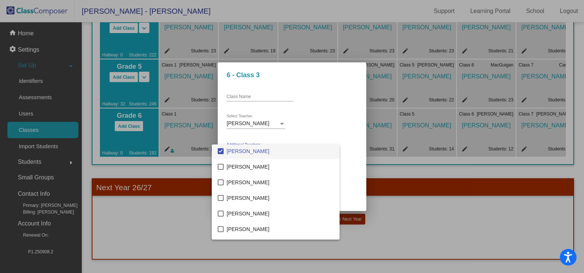
scroll to position [1188, 0]
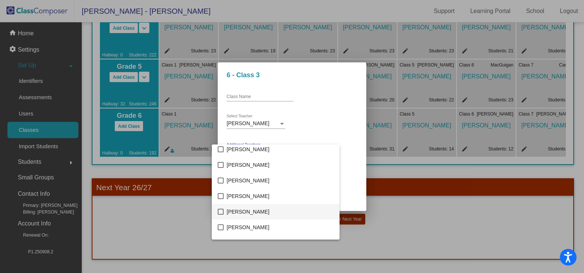
click at [238, 207] on span "[PERSON_NAME]" at bounding box center [279, 212] width 107 height 16
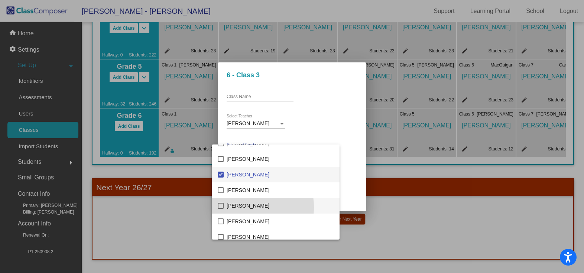
click at [238, 207] on span "[PERSON_NAME]" at bounding box center [279, 206] width 107 height 16
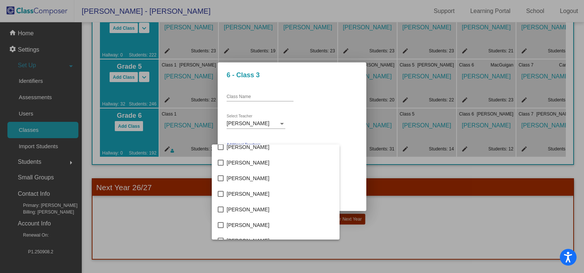
scroll to position [1337, 0]
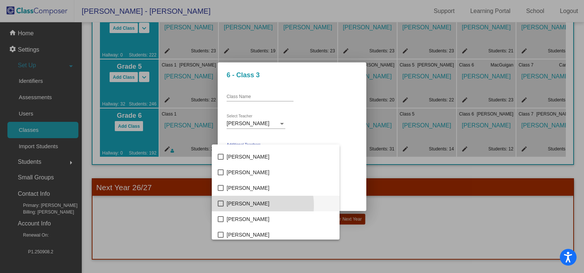
click at [244, 205] on span "[PERSON_NAME]" at bounding box center [279, 204] width 107 height 16
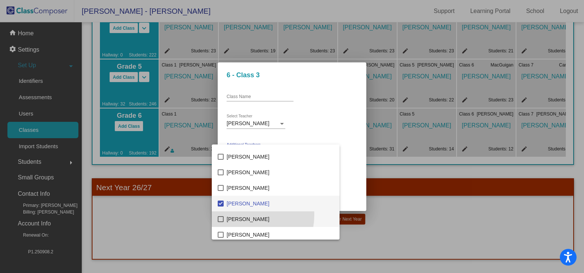
click at [244, 215] on span "[PERSON_NAME]" at bounding box center [279, 219] width 107 height 16
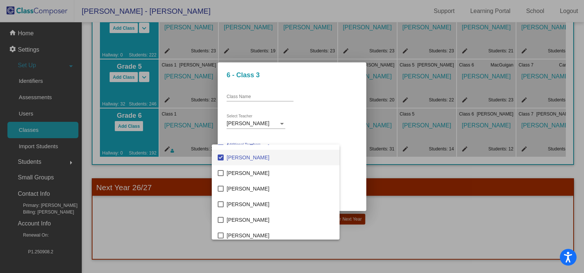
scroll to position [1411, 0]
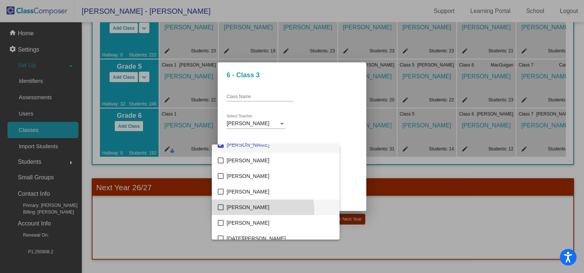
click at [247, 211] on span "[PERSON_NAME]" at bounding box center [279, 207] width 107 height 16
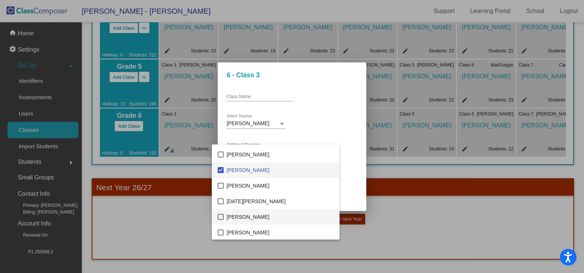
click at [244, 215] on span "[PERSON_NAME]" at bounding box center [279, 217] width 107 height 16
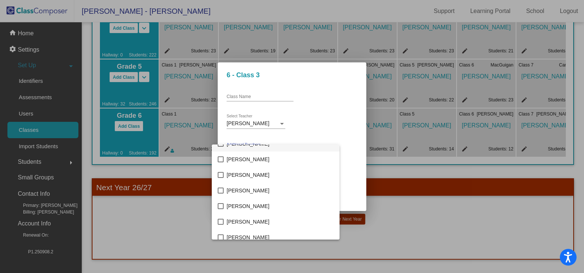
scroll to position [1761, 0]
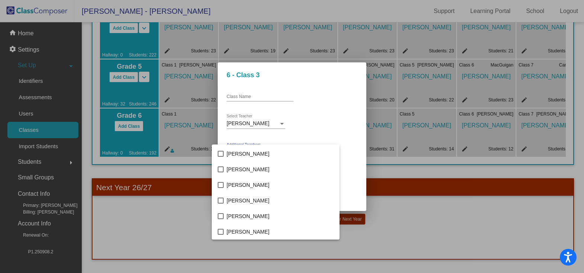
click at [355, 145] on div at bounding box center [292, 136] width 584 height 273
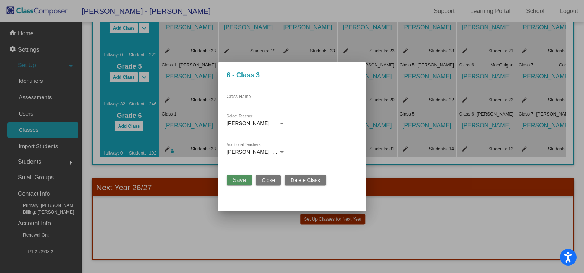
click at [235, 178] on span "Save" at bounding box center [238, 180] width 13 height 6
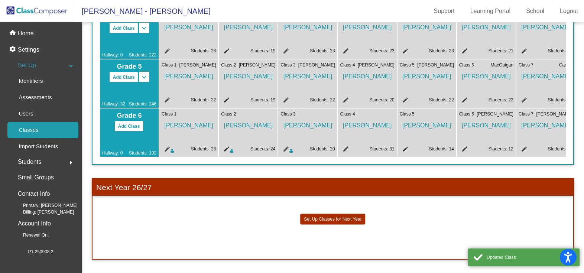
click at [347, 146] on mat-icon "edit" at bounding box center [344, 150] width 9 height 9
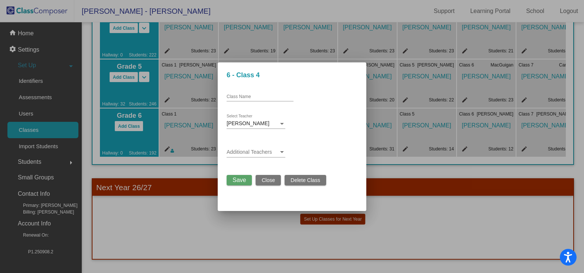
click at [251, 145] on div "Additional Teachers" at bounding box center [255, 150] width 59 height 14
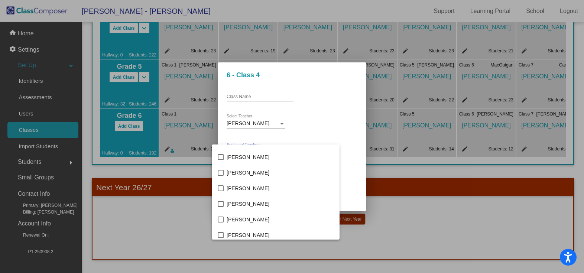
scroll to position [149, 0]
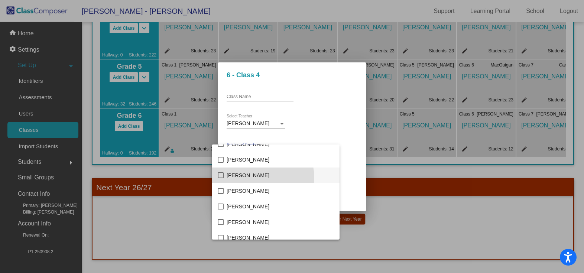
click at [253, 178] on span "[PERSON_NAME]" at bounding box center [279, 175] width 107 height 16
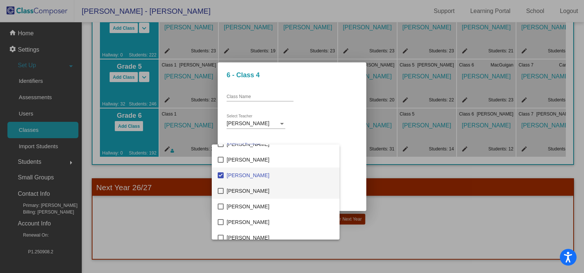
scroll to position [186, 0]
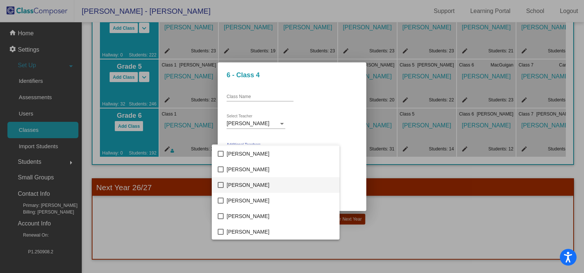
click at [249, 189] on span "[PERSON_NAME]" at bounding box center [279, 185] width 107 height 16
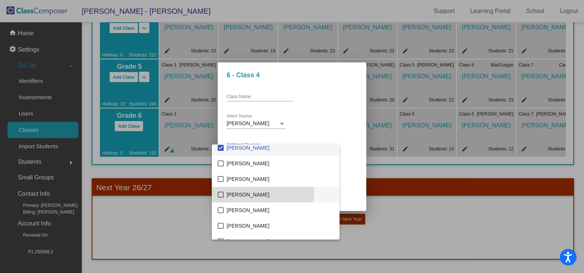
click at [247, 194] on span "[PERSON_NAME]" at bounding box center [279, 195] width 107 height 16
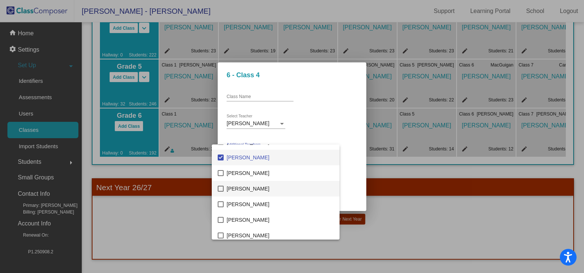
click at [248, 191] on span "[PERSON_NAME]" at bounding box center [279, 189] width 107 height 16
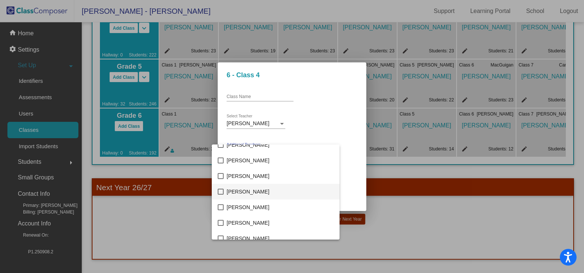
click at [254, 192] on span "[PERSON_NAME]" at bounding box center [279, 192] width 107 height 16
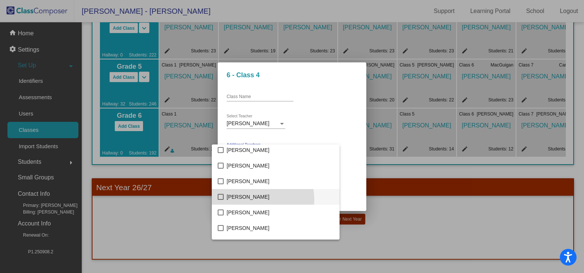
click at [254, 199] on span "[PERSON_NAME]" at bounding box center [279, 197] width 107 height 16
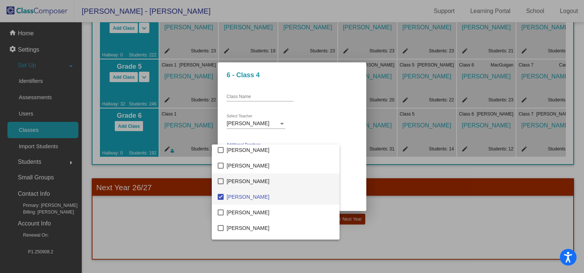
click at [235, 181] on span "[PERSON_NAME]" at bounding box center [279, 181] width 107 height 16
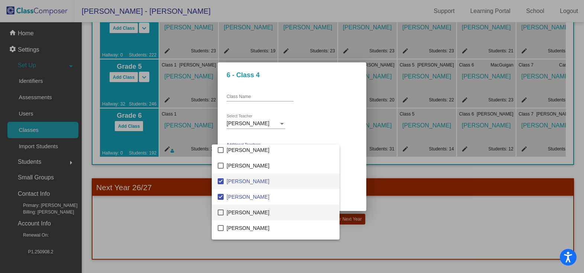
click at [233, 212] on span "[PERSON_NAME]" at bounding box center [279, 213] width 107 height 16
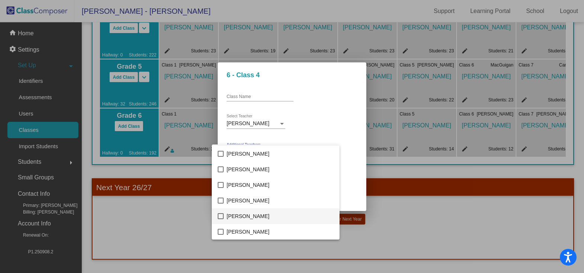
scroll to position [1002, 0]
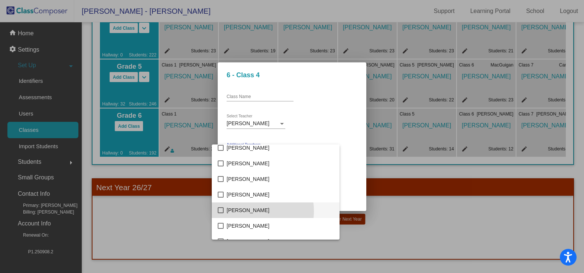
click at [252, 211] on span "[PERSON_NAME]" at bounding box center [279, 210] width 107 height 16
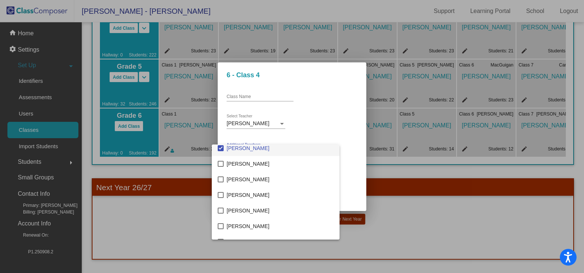
scroll to position [1077, 0]
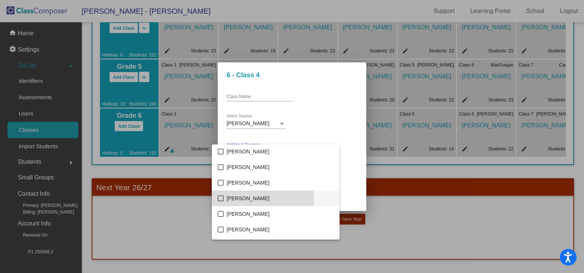
click at [225, 199] on mat-option "[PERSON_NAME]" at bounding box center [276, 198] width 128 height 16
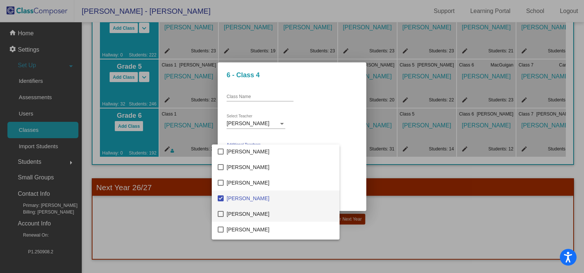
scroll to position [1114, 0]
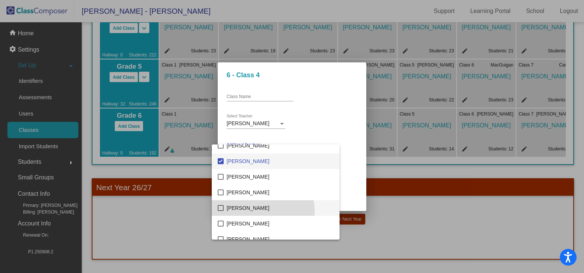
click at [262, 211] on span "[PERSON_NAME]" at bounding box center [279, 208] width 107 height 16
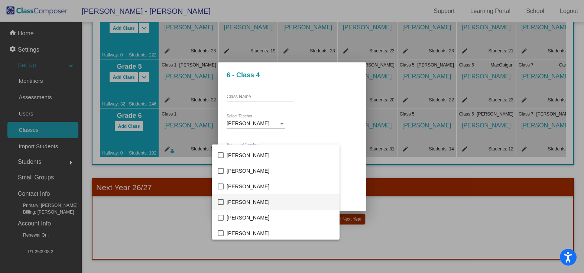
scroll to position [1225, 0]
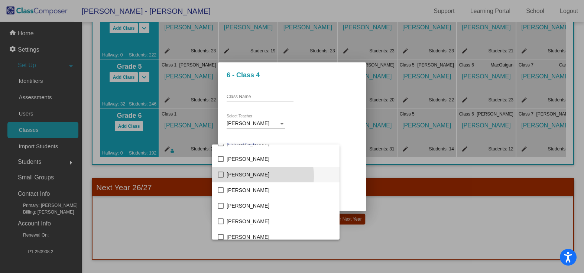
click at [250, 176] on span "[PERSON_NAME]" at bounding box center [279, 175] width 107 height 16
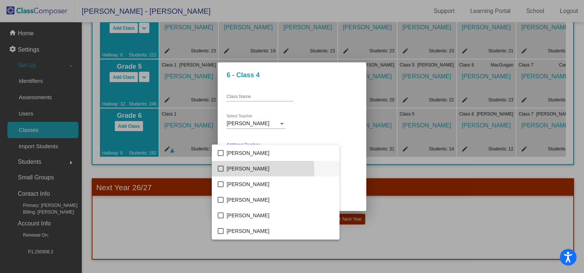
click at [252, 171] on span "[PERSON_NAME]" at bounding box center [279, 169] width 107 height 16
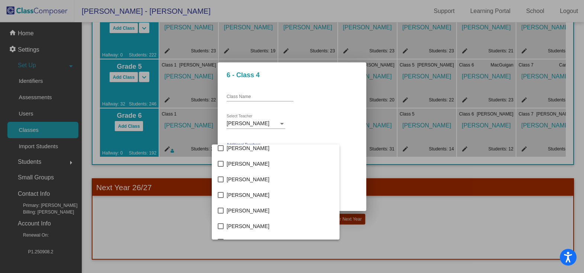
scroll to position [1374, 0]
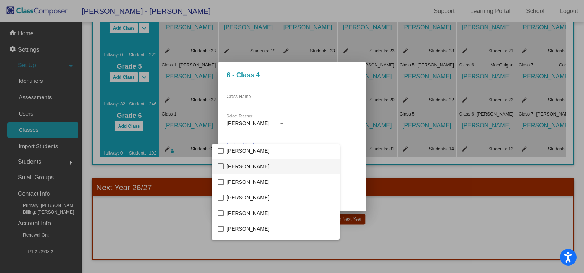
click at [253, 169] on span "[PERSON_NAME]" at bounding box center [279, 167] width 107 height 16
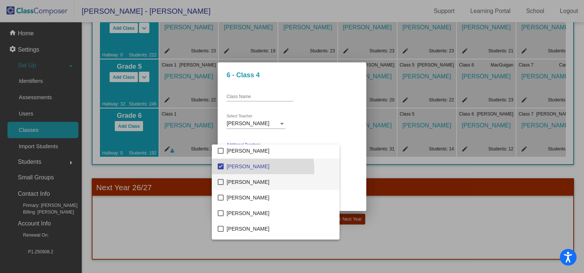
click at [243, 183] on span "[PERSON_NAME]" at bounding box center [279, 182] width 107 height 16
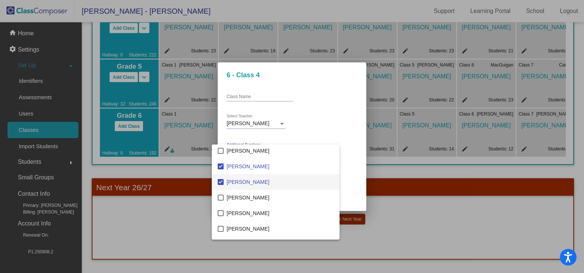
scroll to position [1411, 0]
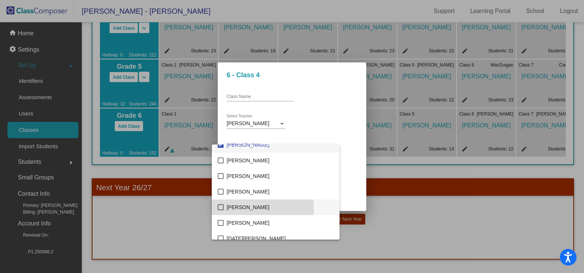
click at [252, 207] on span "[PERSON_NAME]" at bounding box center [279, 207] width 107 height 16
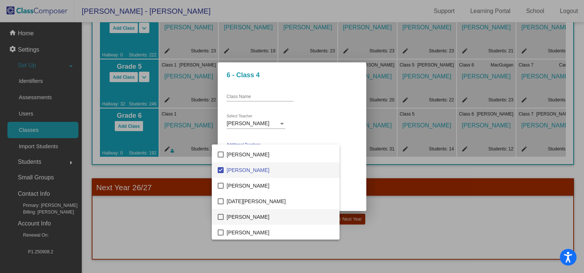
click at [252, 219] on span "[PERSON_NAME]" at bounding box center [279, 217] width 107 height 16
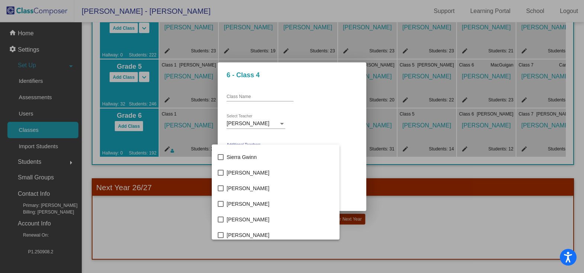
scroll to position [1708, 0]
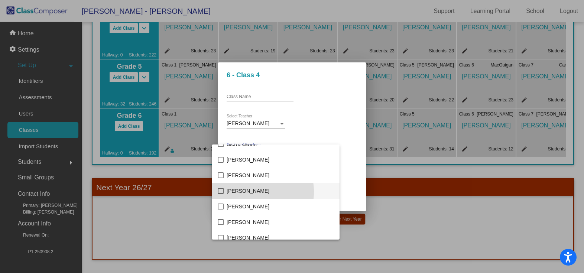
click at [249, 192] on span "[PERSON_NAME]" at bounding box center [279, 191] width 107 height 16
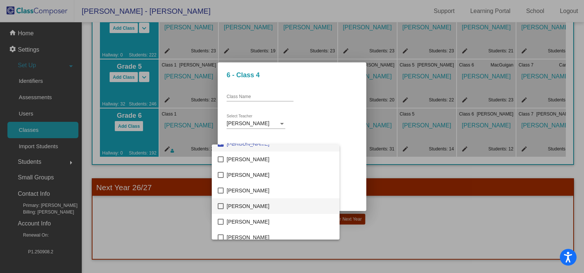
scroll to position [1761, 0]
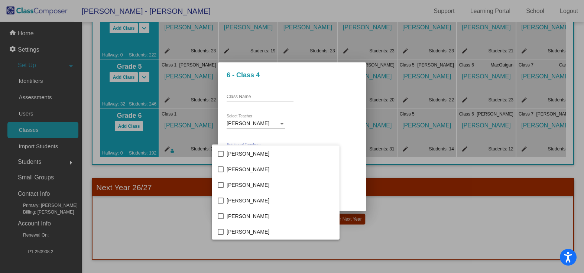
click at [383, 237] on div at bounding box center [292, 136] width 584 height 273
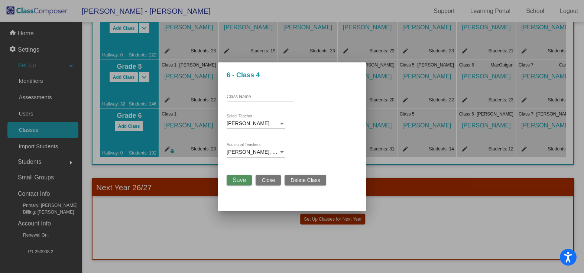
click at [238, 180] on span "Save" at bounding box center [238, 180] width 13 height 6
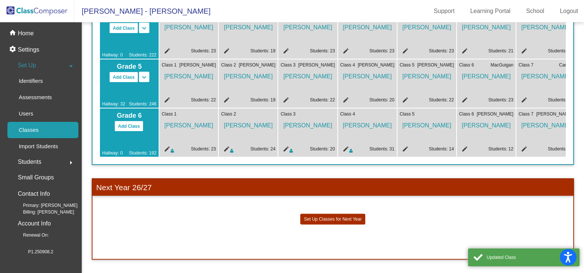
click at [405, 146] on mat-icon "edit" at bounding box center [404, 150] width 9 height 9
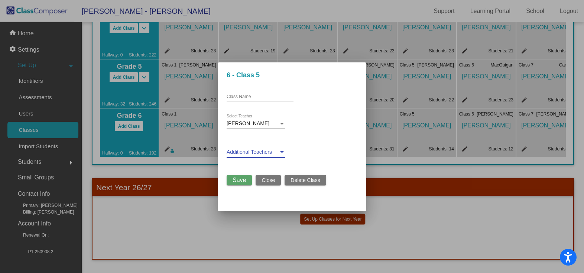
click at [278, 152] on span at bounding box center [252, 152] width 52 height 6
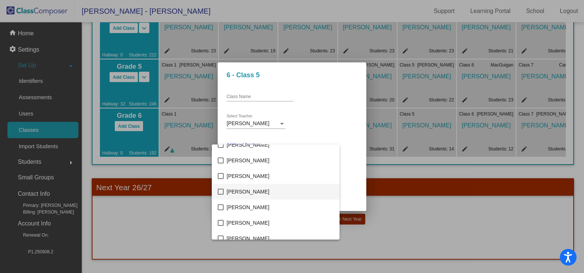
scroll to position [111, 0]
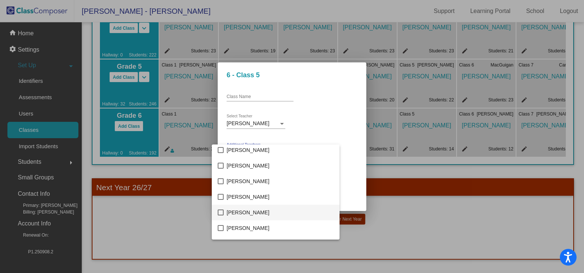
click at [249, 211] on span "[PERSON_NAME]" at bounding box center [279, 213] width 107 height 16
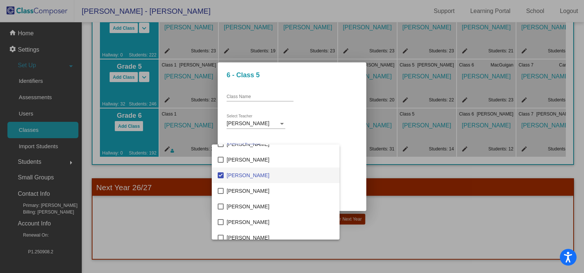
scroll to position [186, 0]
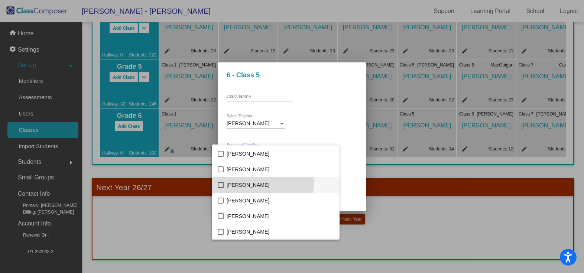
click at [254, 183] on span "[PERSON_NAME]" at bounding box center [279, 185] width 107 height 16
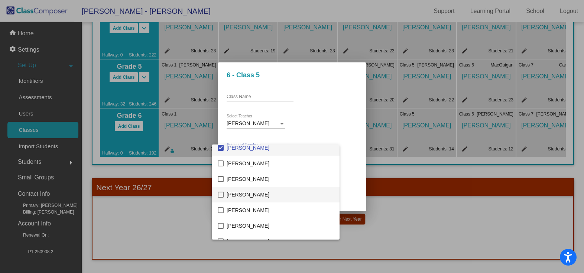
click at [254, 194] on span "[PERSON_NAME]" at bounding box center [279, 195] width 107 height 16
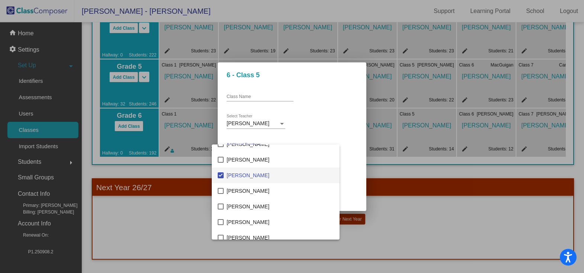
scroll to position [260, 0]
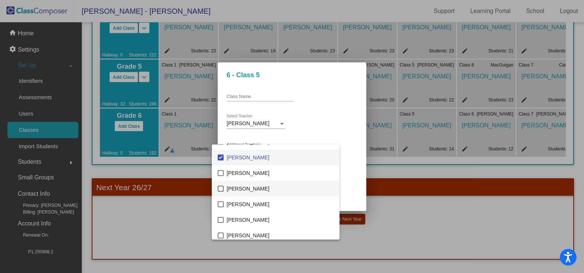
click at [254, 194] on span "[PERSON_NAME]" at bounding box center [279, 189] width 107 height 16
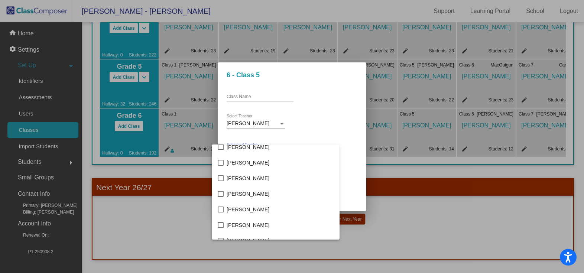
scroll to position [557, 0]
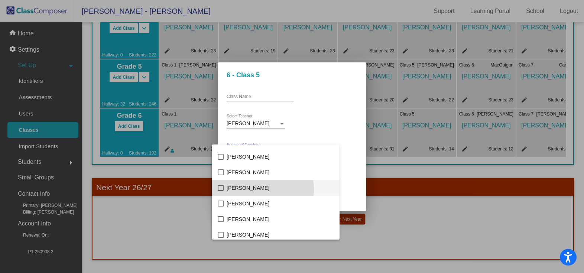
click at [254, 189] on span "[PERSON_NAME]" at bounding box center [279, 188] width 107 height 16
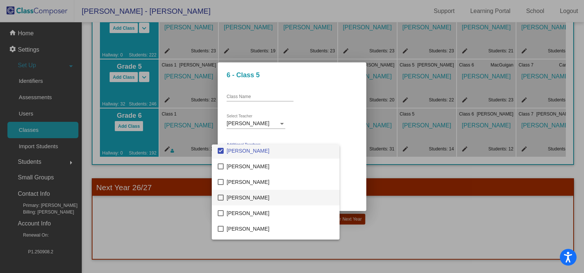
scroll to position [631, 0]
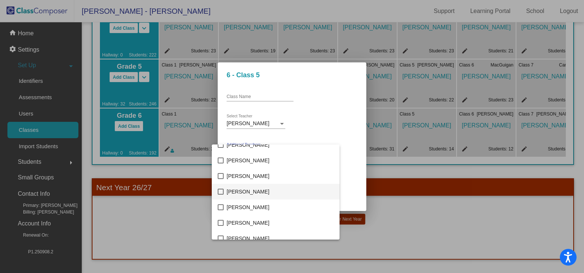
click at [252, 192] on span "[PERSON_NAME]" at bounding box center [279, 192] width 107 height 16
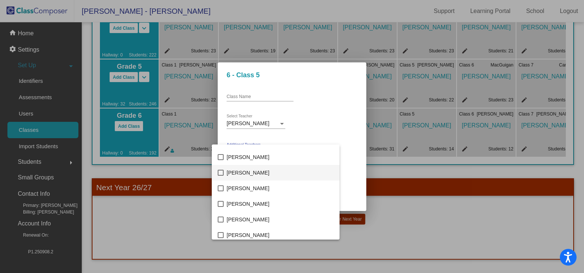
scroll to position [854, 0]
click at [249, 212] on span "[PERSON_NAME]" at bounding box center [279, 219] width 107 height 16
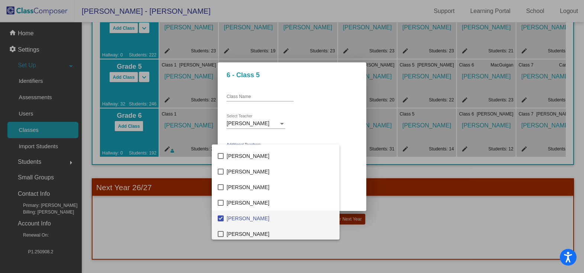
click at [247, 230] on span "[PERSON_NAME]" at bounding box center [279, 234] width 107 height 16
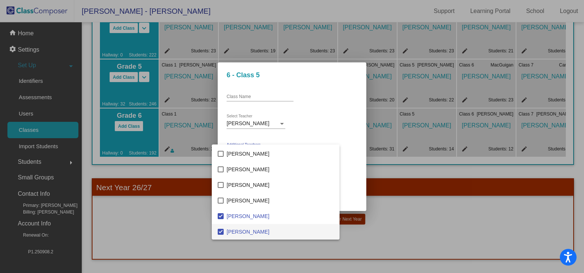
scroll to position [893, 0]
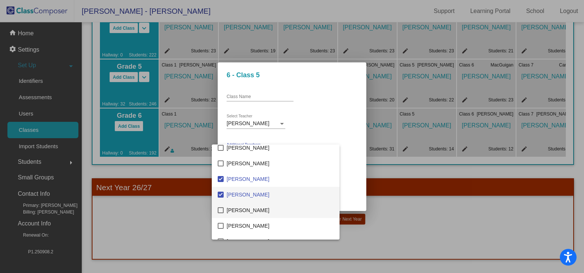
click at [252, 215] on span "[PERSON_NAME]" at bounding box center [279, 210] width 107 height 16
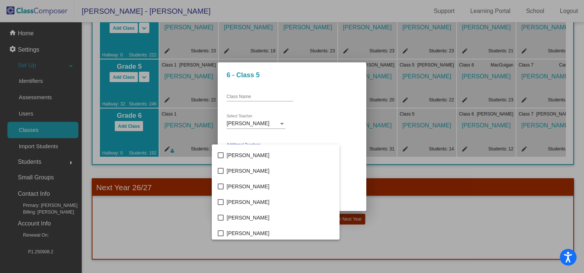
scroll to position [1079, 0]
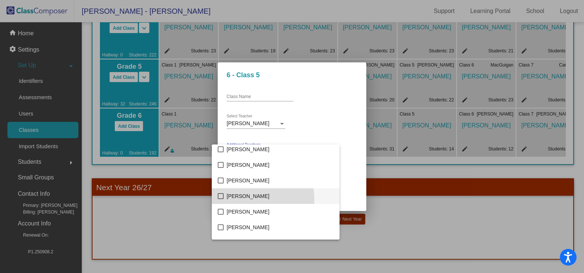
click at [242, 199] on span "[PERSON_NAME]" at bounding box center [279, 196] width 107 height 16
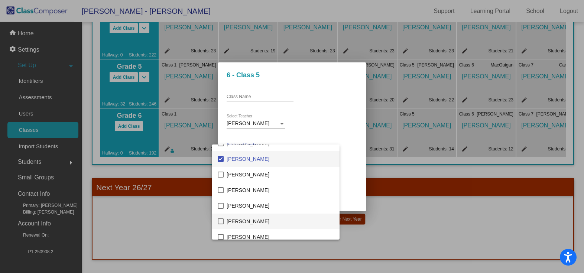
scroll to position [1153, 0]
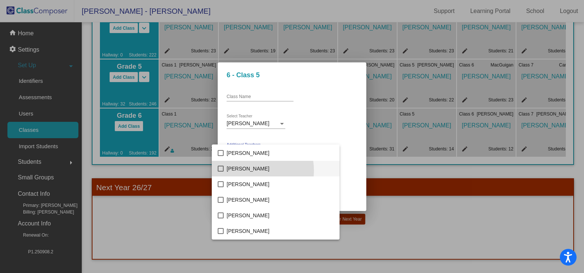
click at [248, 170] on span "[PERSON_NAME]" at bounding box center [279, 169] width 107 height 16
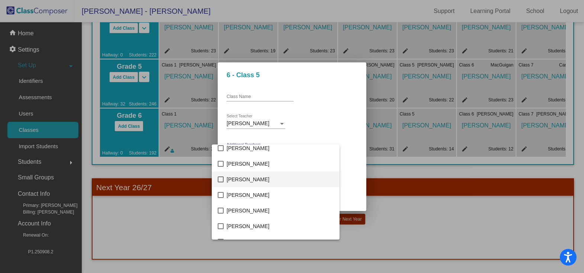
scroll to position [1265, 0]
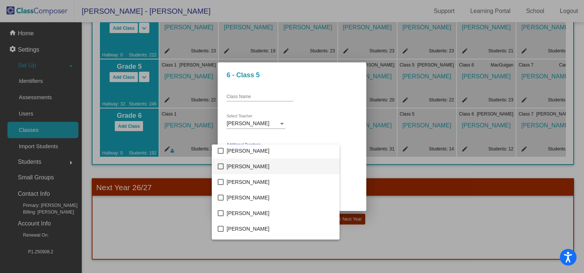
click at [252, 167] on span "[PERSON_NAME]" at bounding box center [279, 167] width 107 height 16
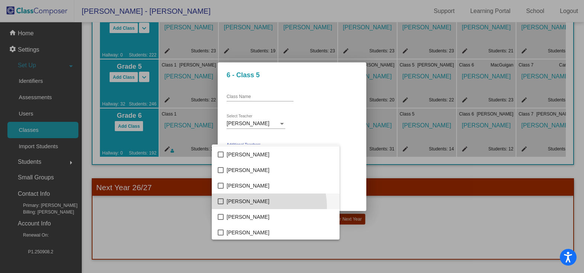
click at [268, 206] on span "[PERSON_NAME]" at bounding box center [279, 201] width 107 height 16
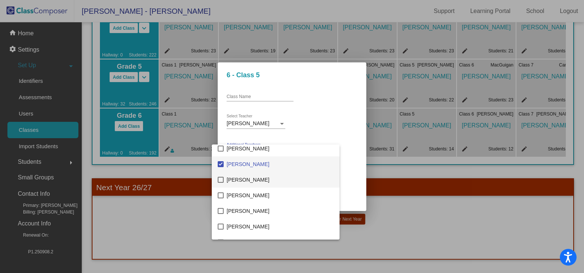
click at [247, 178] on span "[PERSON_NAME]" at bounding box center [279, 180] width 107 height 16
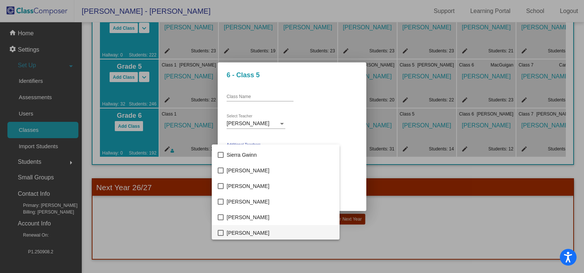
scroll to position [1710, 0]
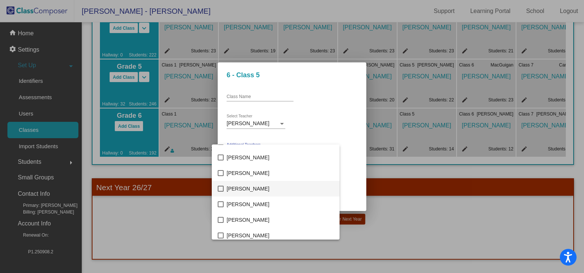
click at [245, 190] on span "[PERSON_NAME]" at bounding box center [279, 189] width 107 height 16
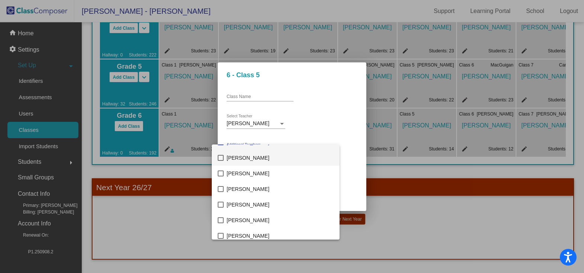
scroll to position [1761, 0]
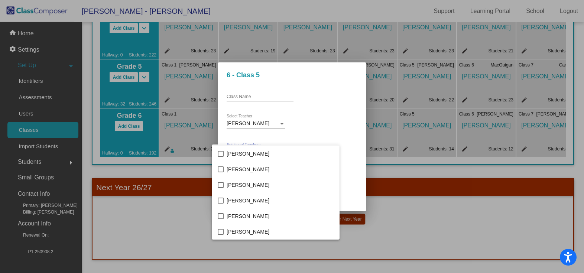
drag, startPoint x: 424, startPoint y: 223, endPoint x: 418, endPoint y: 224, distance: 5.7
click at [424, 224] on div at bounding box center [292, 136] width 584 height 273
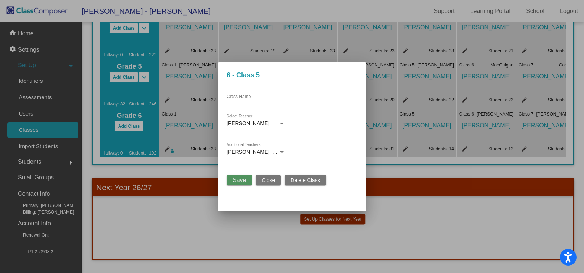
click at [246, 183] on span "Save" at bounding box center [238, 180] width 13 height 6
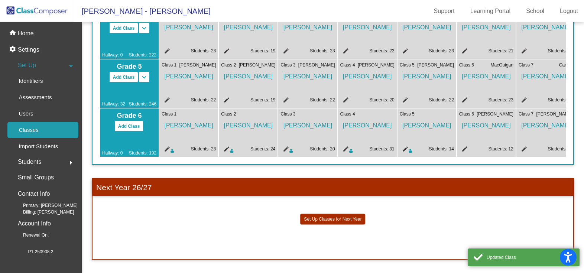
click at [463, 146] on mat-icon "edit" at bounding box center [463, 150] width 9 height 9
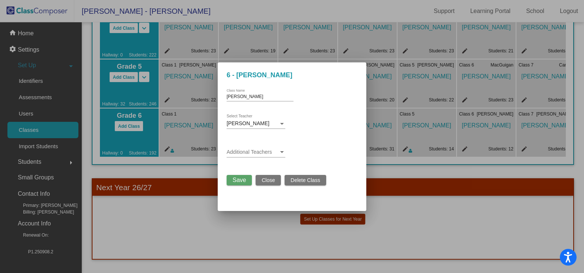
click at [280, 152] on div at bounding box center [281, 152] width 7 height 6
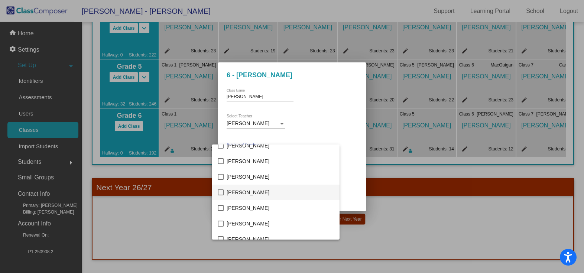
scroll to position [111, 0]
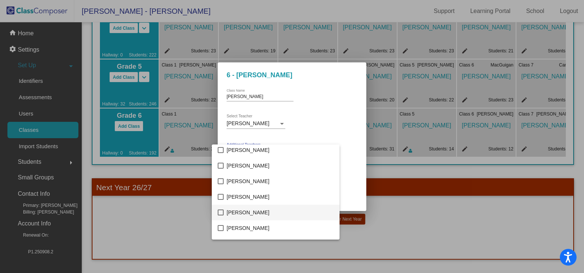
click at [246, 212] on span "[PERSON_NAME]" at bounding box center [279, 213] width 107 height 16
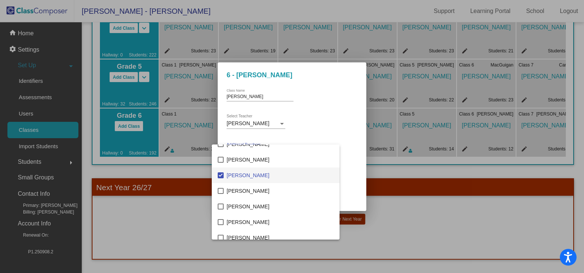
scroll to position [186, 0]
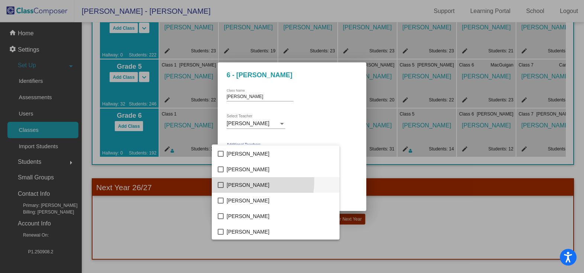
click at [245, 182] on span "[PERSON_NAME]" at bounding box center [279, 185] width 107 height 16
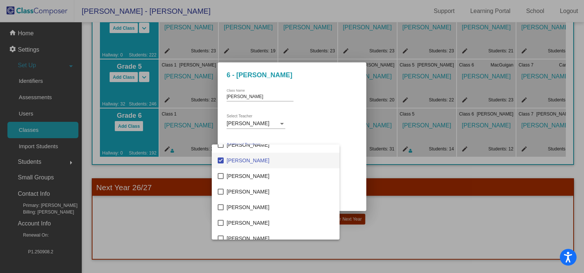
scroll to position [223, 0]
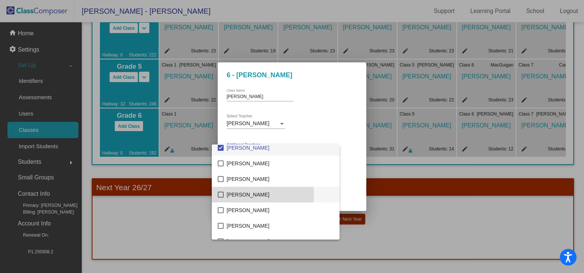
click at [245, 194] on span "[PERSON_NAME]" at bounding box center [279, 195] width 107 height 16
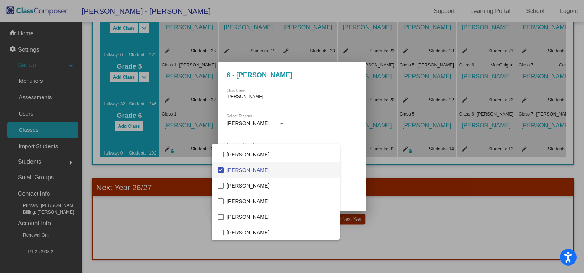
scroll to position [260, 0]
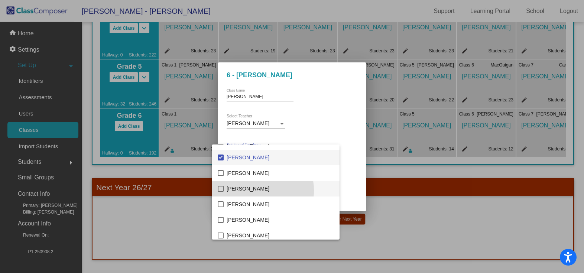
click at [247, 190] on span "[PERSON_NAME]" at bounding box center [279, 189] width 107 height 16
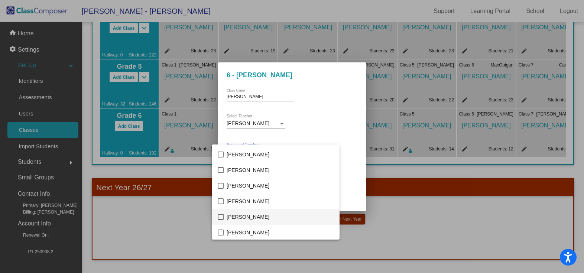
scroll to position [557, 0]
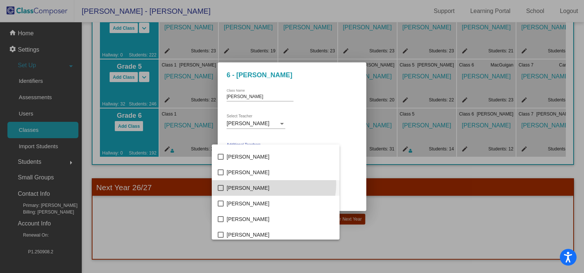
click at [273, 185] on span "[PERSON_NAME]" at bounding box center [279, 188] width 107 height 16
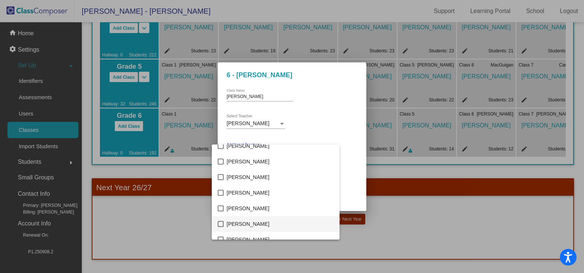
scroll to position [631, 0]
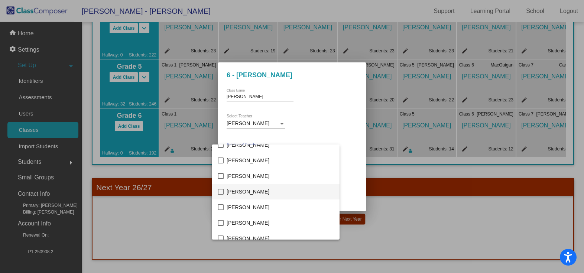
click at [261, 192] on span "[PERSON_NAME]" at bounding box center [279, 192] width 107 height 16
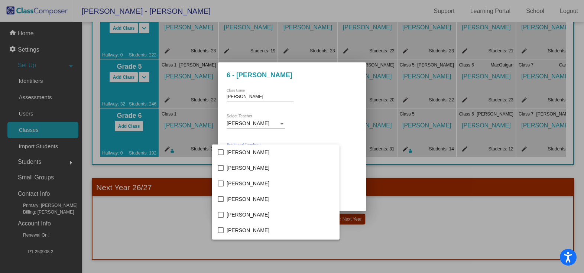
scroll to position [891, 0]
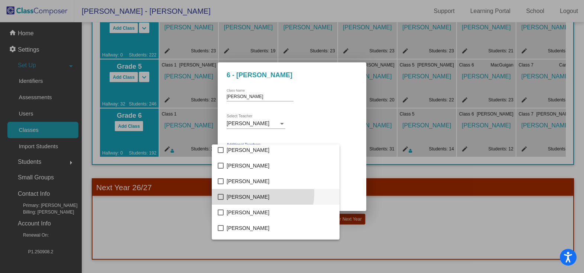
click at [261, 194] on span "[PERSON_NAME]" at bounding box center [279, 197] width 107 height 16
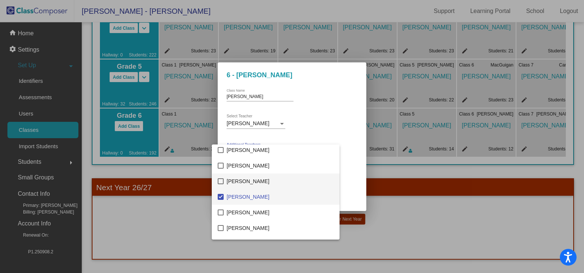
click at [252, 179] on span "[PERSON_NAME]" at bounding box center [279, 181] width 107 height 16
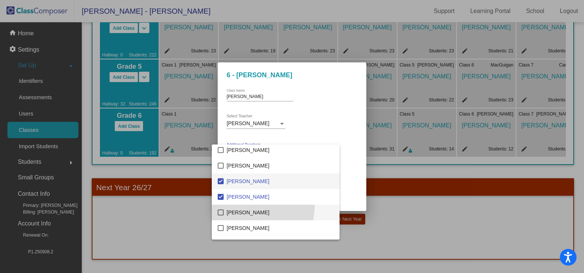
click at [249, 206] on span "[PERSON_NAME]" at bounding box center [279, 213] width 107 height 16
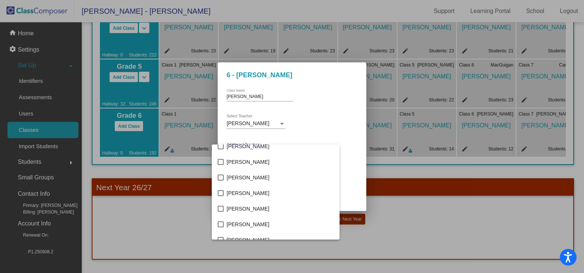
scroll to position [1002, 0]
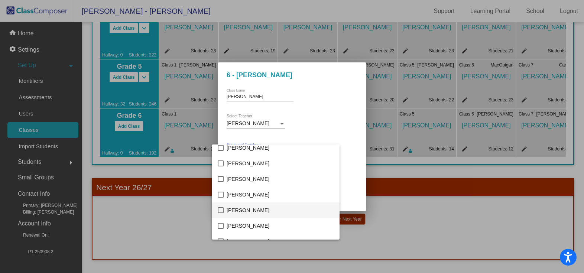
click at [248, 211] on span "[PERSON_NAME]" at bounding box center [279, 210] width 107 height 16
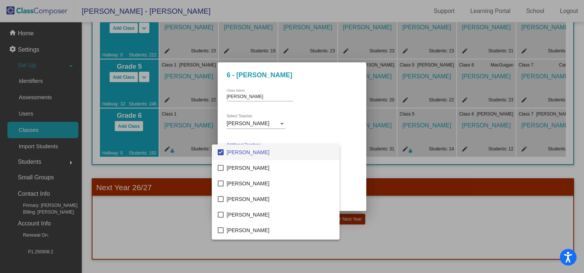
scroll to position [1077, 0]
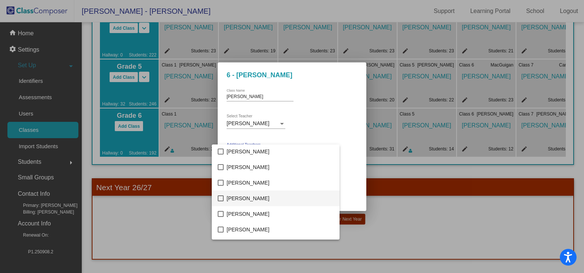
click at [242, 201] on span "[PERSON_NAME]" at bounding box center [279, 198] width 107 height 16
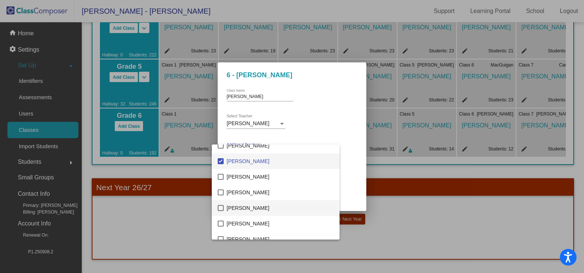
click at [242, 208] on span "[PERSON_NAME]" at bounding box center [279, 208] width 107 height 16
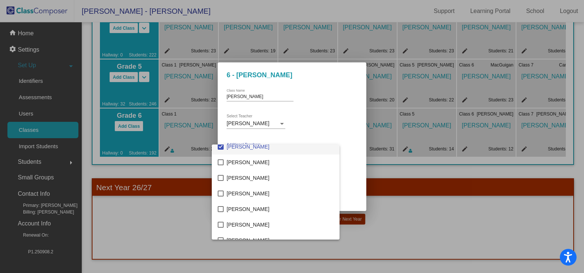
scroll to position [1188, 0]
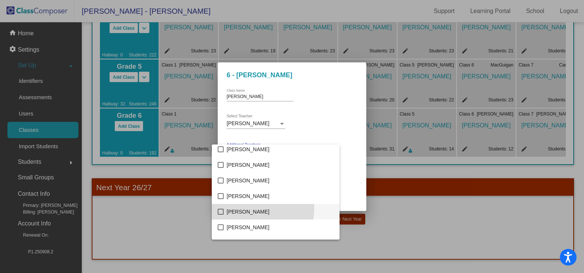
click at [250, 208] on span "[PERSON_NAME]" at bounding box center [279, 212] width 107 height 16
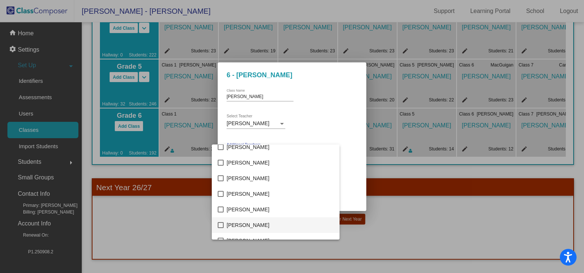
scroll to position [1337, 0]
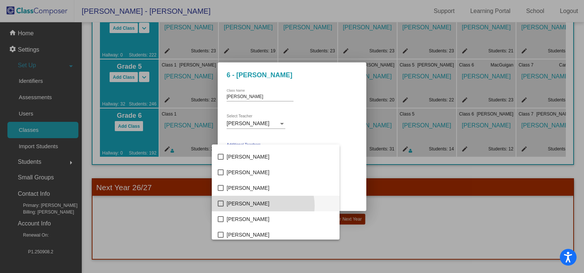
click at [262, 205] on span "[PERSON_NAME]" at bounding box center [279, 204] width 107 height 16
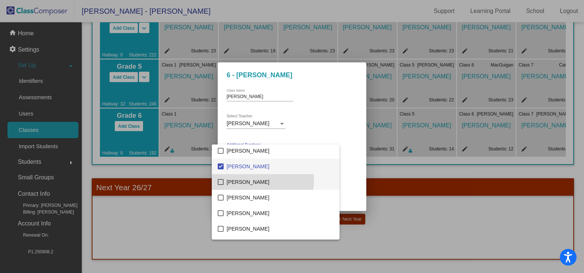
click at [251, 180] on span "[PERSON_NAME]" at bounding box center [279, 182] width 107 height 16
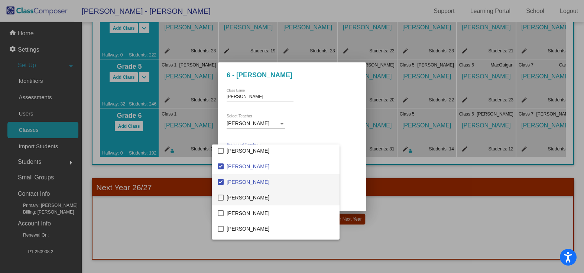
scroll to position [1411, 0]
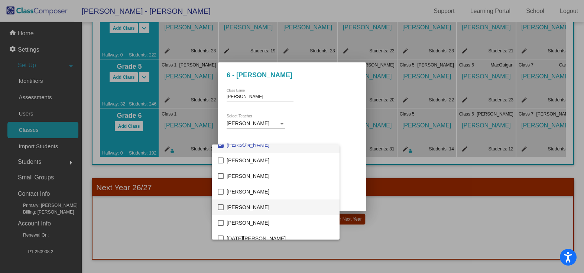
click at [257, 209] on span "[PERSON_NAME]" at bounding box center [279, 207] width 107 height 16
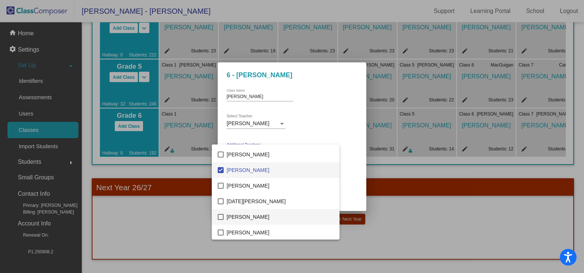
click at [250, 219] on span "[PERSON_NAME]" at bounding box center [279, 217] width 107 height 16
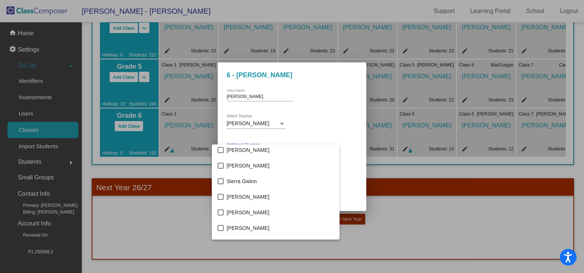
scroll to position [1708, 0]
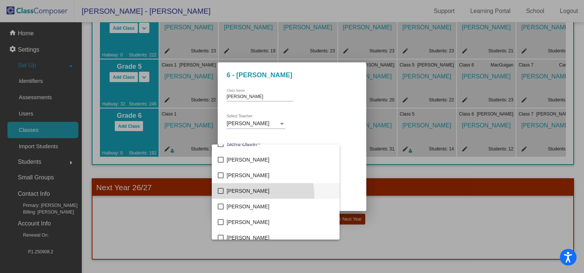
click at [254, 195] on span "[PERSON_NAME]" at bounding box center [279, 191] width 107 height 16
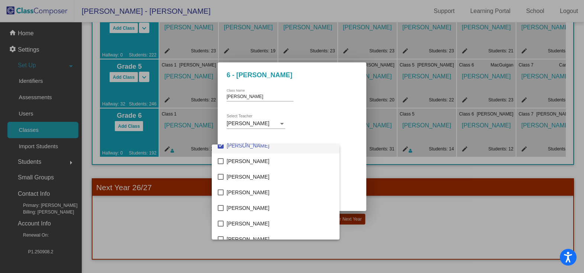
scroll to position [1761, 0]
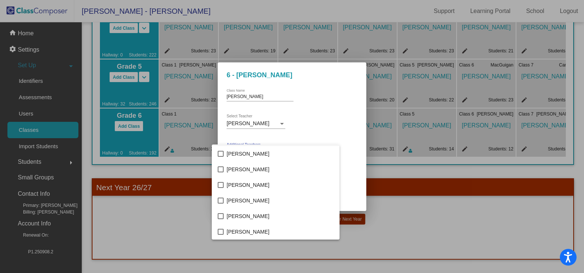
click at [330, 156] on div at bounding box center [292, 136] width 584 height 273
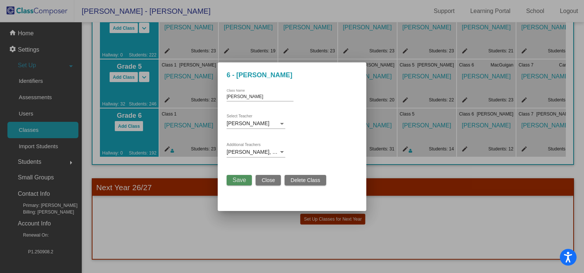
click at [238, 181] on span "Save" at bounding box center [238, 180] width 13 height 6
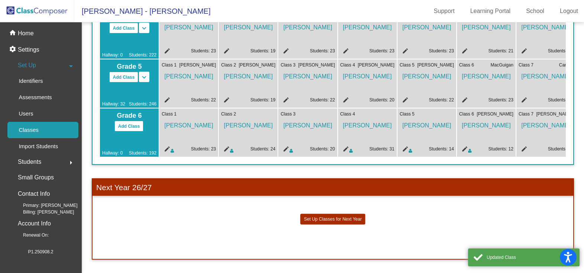
click at [523, 146] on mat-icon "edit" at bounding box center [522, 150] width 9 height 9
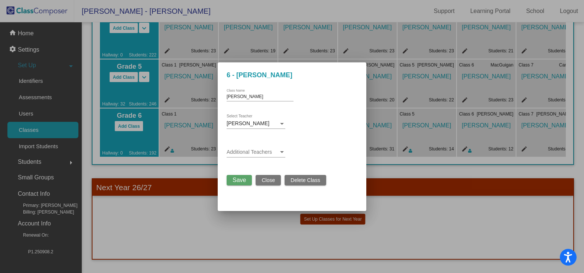
click at [260, 151] on span at bounding box center [252, 152] width 52 height 6
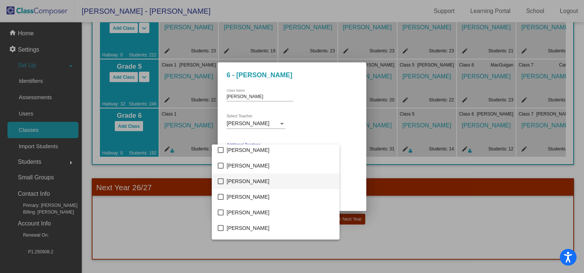
scroll to position [149, 0]
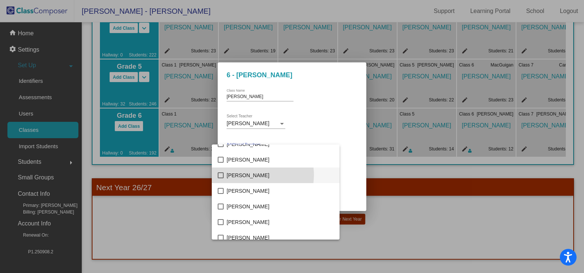
click at [251, 175] on span "[PERSON_NAME]" at bounding box center [279, 175] width 107 height 16
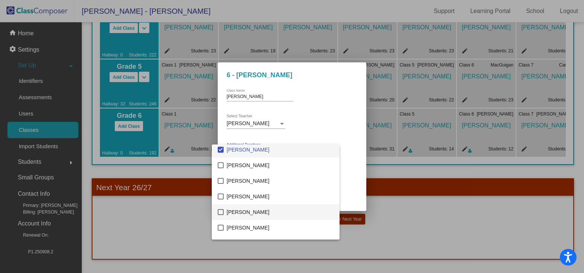
scroll to position [186, 0]
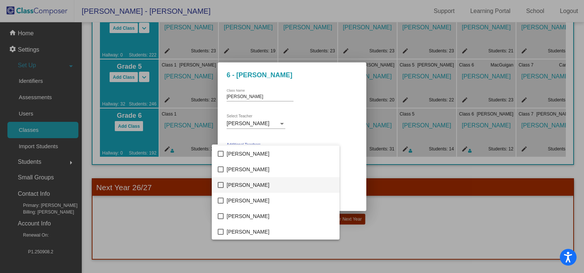
click at [259, 182] on span "[PERSON_NAME]" at bounding box center [279, 185] width 107 height 16
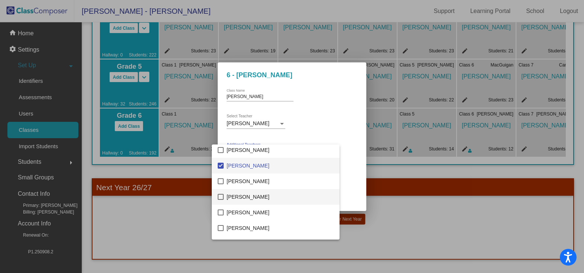
scroll to position [223, 0]
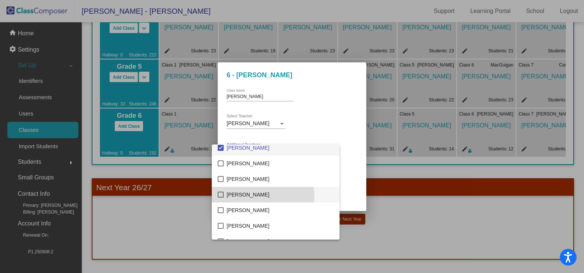
click at [255, 196] on span "[PERSON_NAME]" at bounding box center [279, 195] width 107 height 16
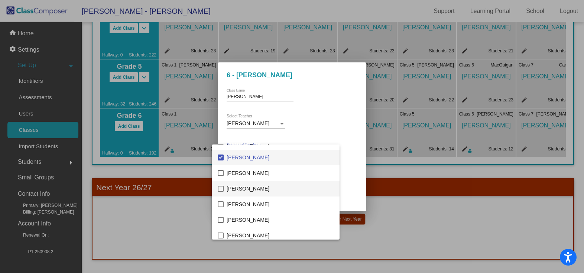
click at [255, 190] on span "[PERSON_NAME]" at bounding box center [279, 189] width 107 height 16
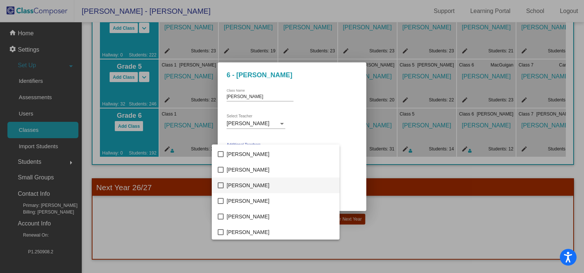
scroll to position [557, 0]
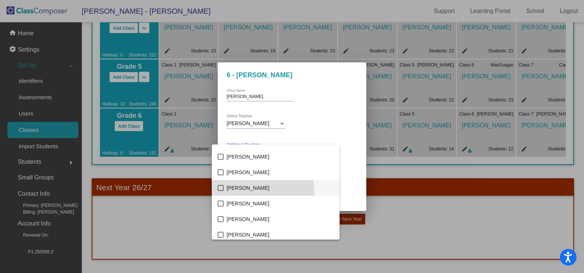
click at [254, 190] on span "[PERSON_NAME]" at bounding box center [279, 188] width 107 height 16
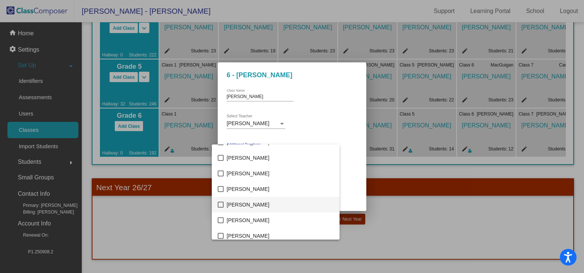
scroll to position [631, 0]
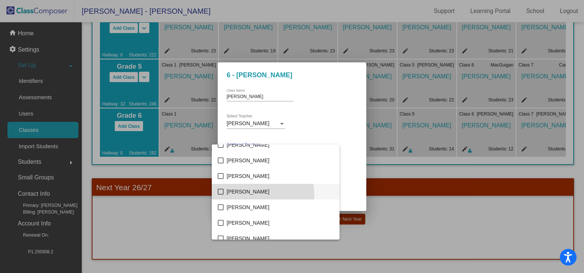
click at [251, 195] on span "[PERSON_NAME]" at bounding box center [279, 192] width 107 height 16
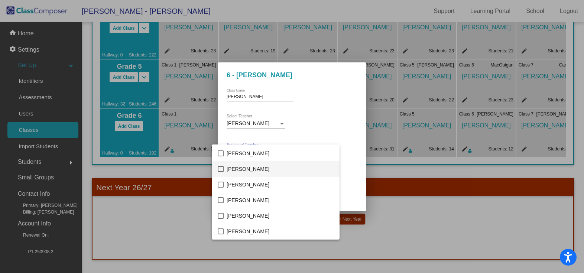
scroll to position [854, 0]
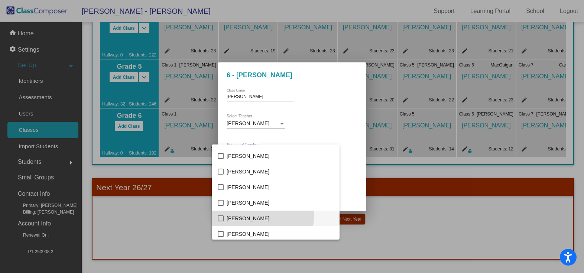
click at [243, 216] on span "[PERSON_NAME]" at bounding box center [279, 219] width 107 height 16
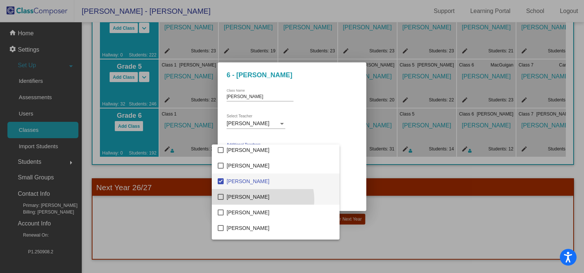
click at [260, 199] on span "[PERSON_NAME]" at bounding box center [279, 197] width 107 height 16
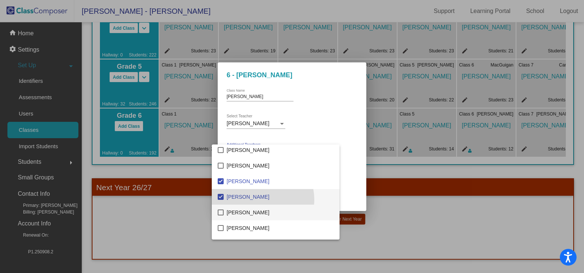
click at [245, 209] on span "[PERSON_NAME]" at bounding box center [279, 213] width 107 height 16
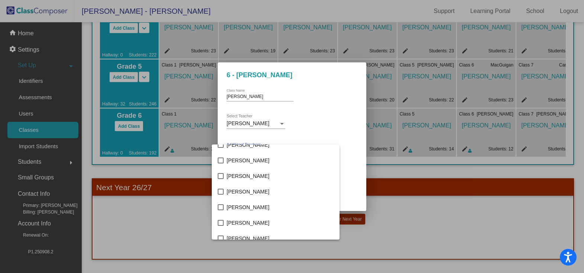
scroll to position [1225, 0]
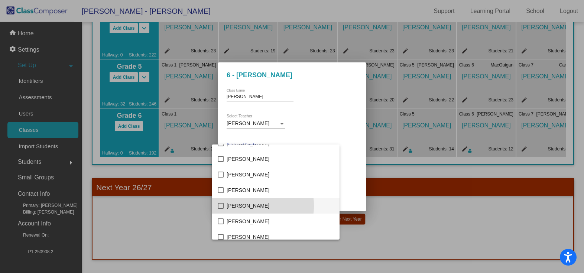
click at [246, 206] on span "[PERSON_NAME]" at bounding box center [279, 206] width 107 height 16
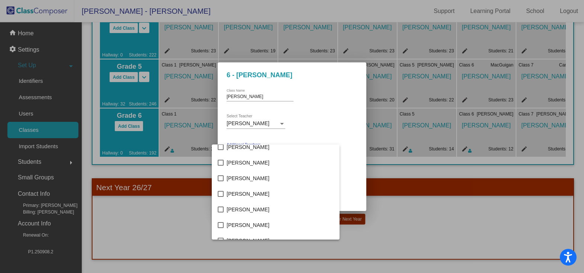
scroll to position [1337, 0]
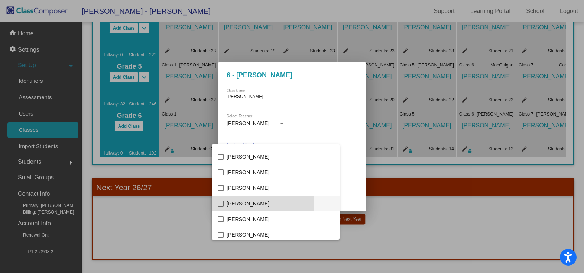
click at [248, 203] on span "[PERSON_NAME]" at bounding box center [279, 204] width 107 height 16
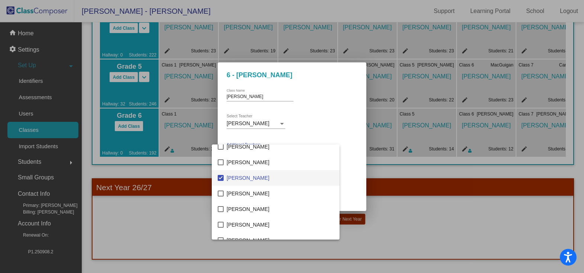
scroll to position [1374, 0]
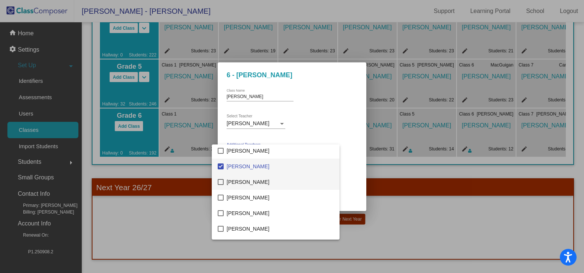
click at [252, 184] on span "[PERSON_NAME]" at bounding box center [279, 182] width 107 height 16
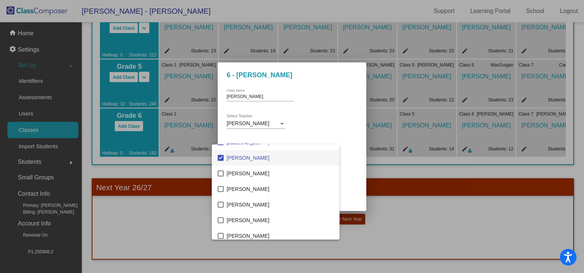
scroll to position [1411, 0]
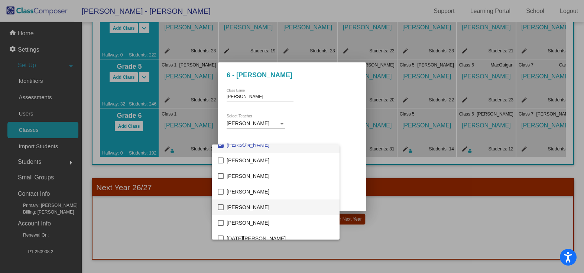
click at [251, 203] on span "[PERSON_NAME]" at bounding box center [279, 207] width 107 height 16
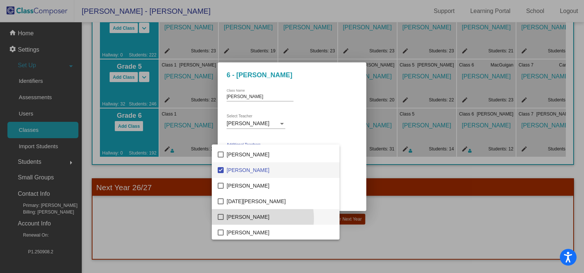
click at [247, 218] on span "[PERSON_NAME]" at bounding box center [279, 217] width 107 height 16
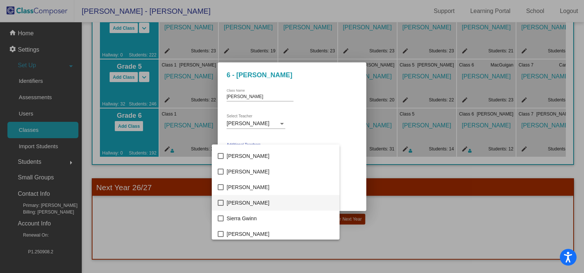
scroll to position [1671, 0]
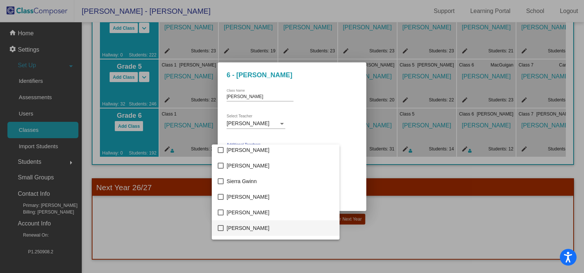
click at [254, 229] on span "[PERSON_NAME]" at bounding box center [279, 228] width 107 height 16
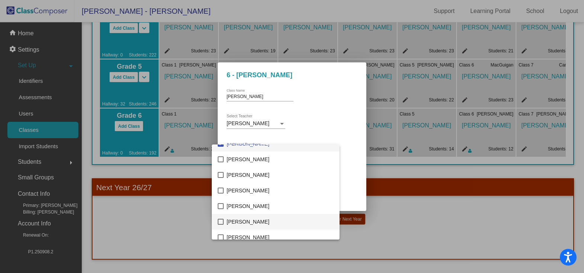
scroll to position [1761, 0]
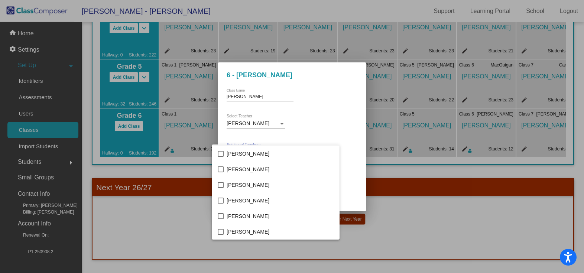
click at [360, 170] on div at bounding box center [292, 136] width 584 height 273
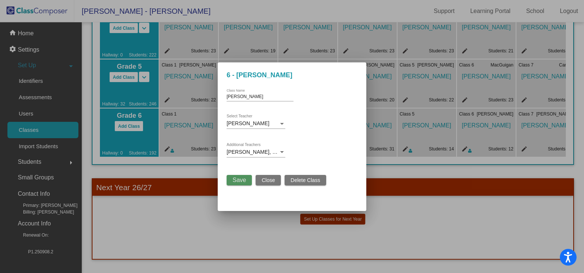
click at [234, 178] on span "Save" at bounding box center [238, 180] width 13 height 6
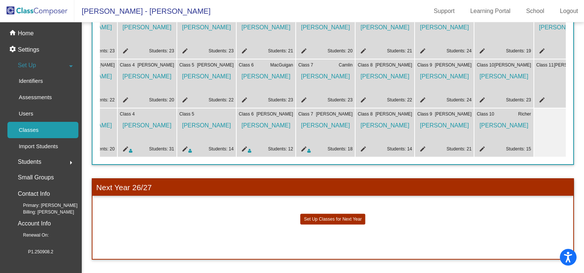
scroll to position [0, 229]
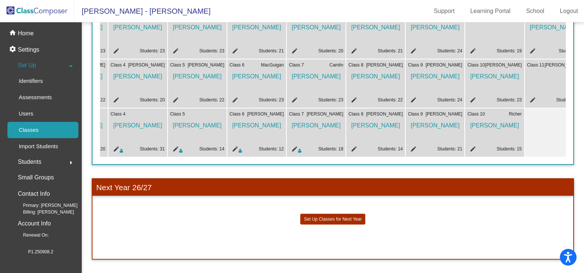
click at [354, 146] on mat-icon "edit" at bounding box center [352, 150] width 9 height 9
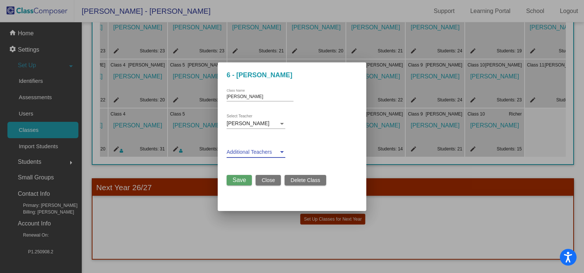
click at [268, 151] on span at bounding box center [252, 152] width 52 height 6
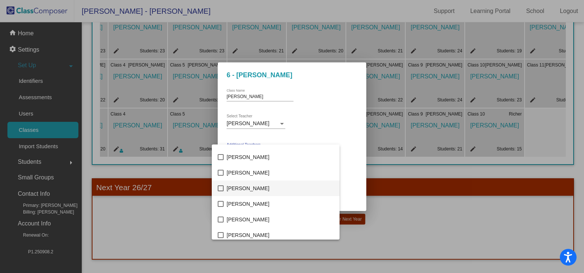
scroll to position [149, 0]
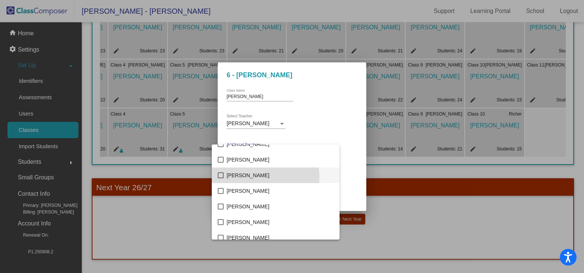
click at [265, 177] on span "[PERSON_NAME]" at bounding box center [279, 175] width 107 height 16
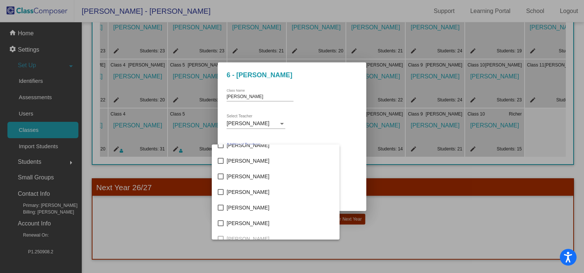
scroll to position [223, 0]
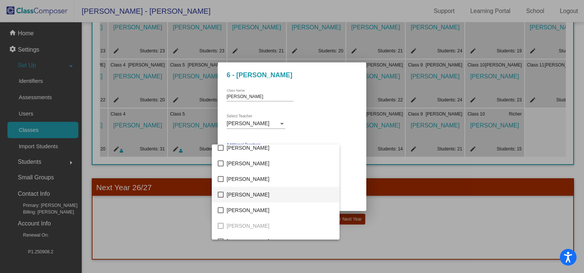
click at [248, 196] on span "[PERSON_NAME]" at bounding box center [279, 195] width 107 height 16
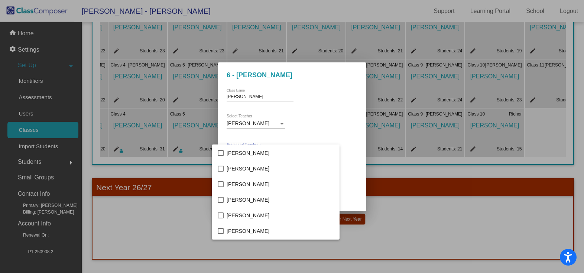
scroll to position [557, 0]
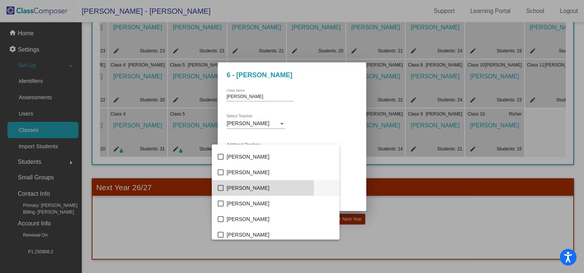
click at [252, 187] on span "[PERSON_NAME]" at bounding box center [279, 188] width 107 height 16
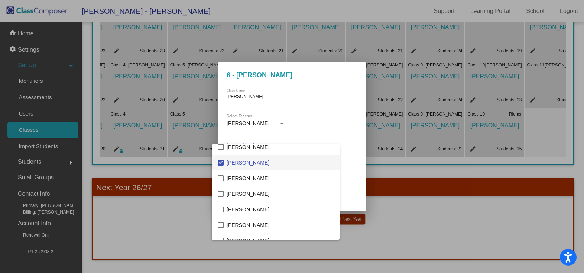
scroll to position [594, 0]
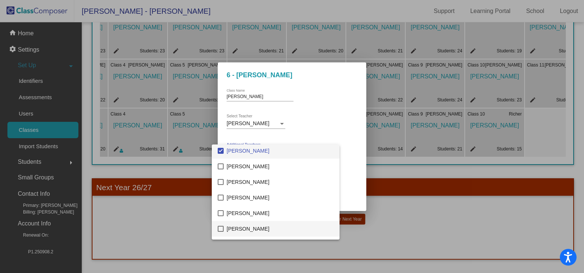
click at [254, 232] on span "[PERSON_NAME]" at bounding box center [279, 229] width 107 height 16
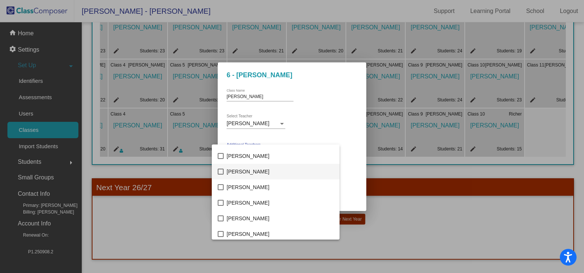
scroll to position [891, 0]
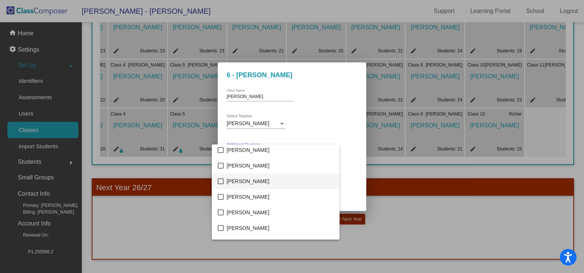
click at [253, 185] on span "[PERSON_NAME]" at bounding box center [279, 181] width 107 height 16
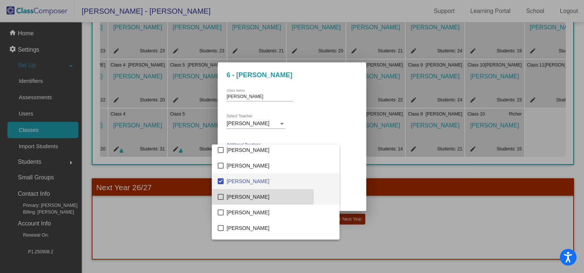
click at [251, 197] on span "[PERSON_NAME]" at bounding box center [279, 197] width 107 height 16
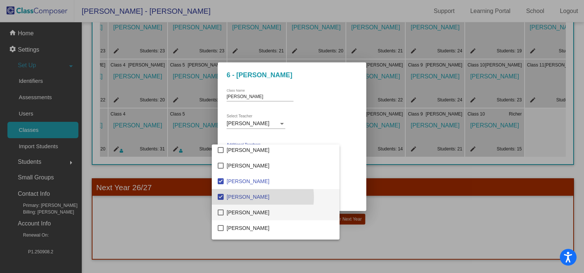
click at [245, 214] on span "[PERSON_NAME]" at bounding box center [279, 213] width 107 height 16
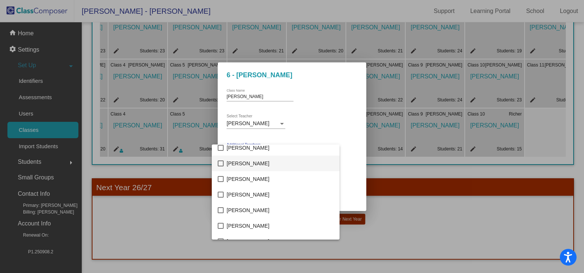
scroll to position [1040, 0]
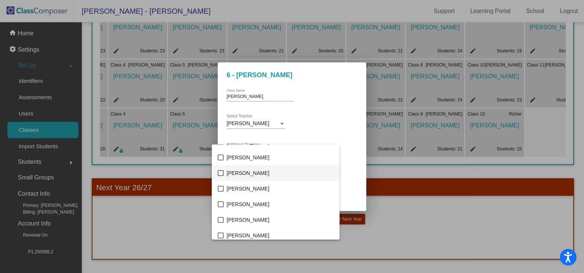
click at [264, 173] on span "[PERSON_NAME]" at bounding box center [279, 173] width 107 height 16
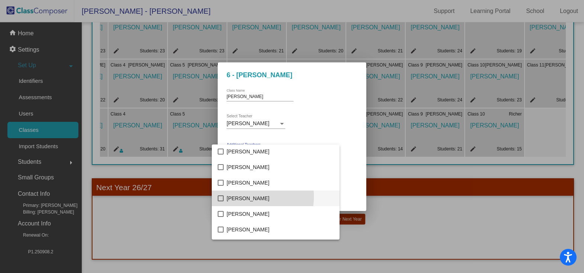
click at [244, 196] on span "[PERSON_NAME]" at bounding box center [279, 198] width 107 height 16
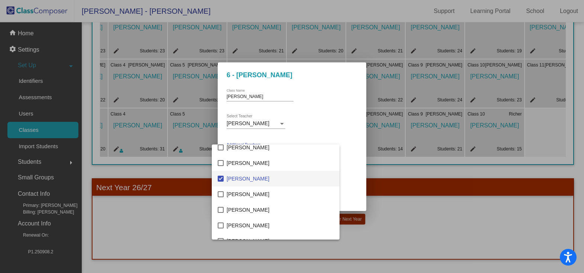
scroll to position [1114, 0]
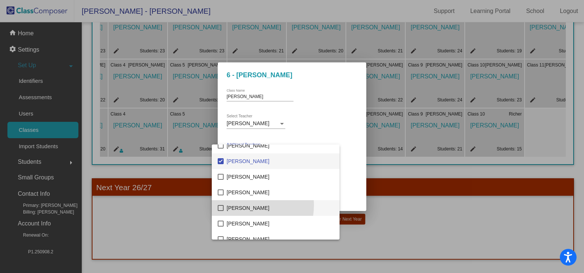
click at [244, 205] on span "[PERSON_NAME]" at bounding box center [279, 208] width 107 height 16
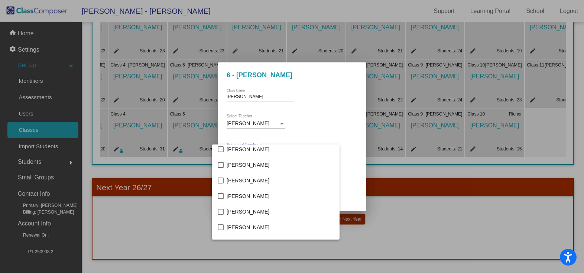
scroll to position [1225, 0]
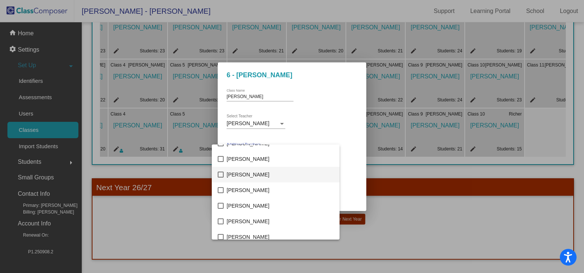
click at [252, 177] on span "[PERSON_NAME]" at bounding box center [279, 175] width 107 height 16
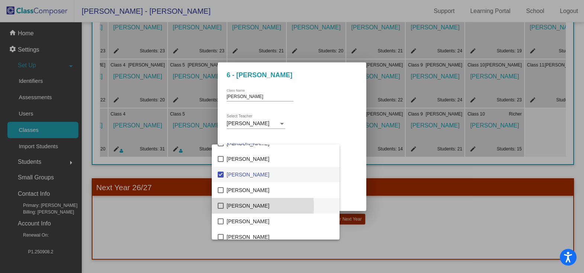
click at [244, 206] on span "[PERSON_NAME]" at bounding box center [279, 206] width 107 height 16
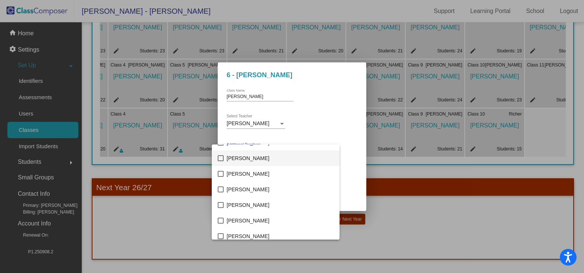
scroll to position [1337, 0]
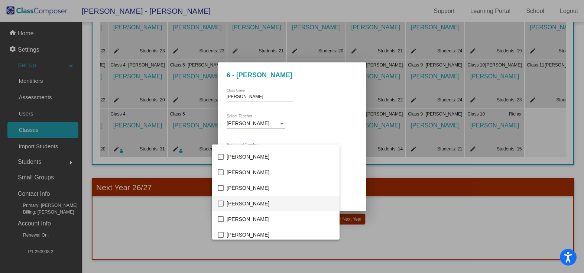
click at [249, 202] on span "[PERSON_NAME]" at bounding box center [279, 204] width 107 height 16
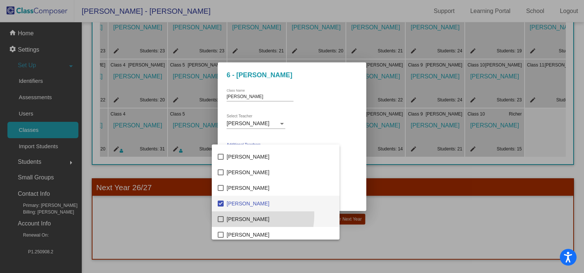
click at [246, 215] on span "[PERSON_NAME]" at bounding box center [279, 219] width 107 height 16
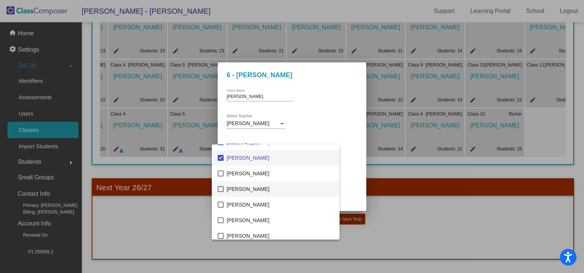
scroll to position [1411, 0]
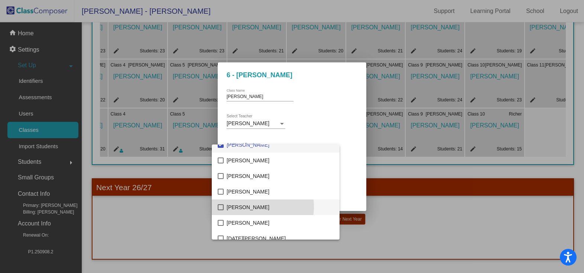
click at [249, 207] on span "[PERSON_NAME]" at bounding box center [279, 207] width 107 height 16
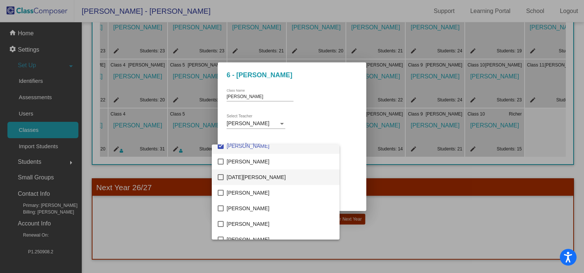
scroll to position [1485, 0]
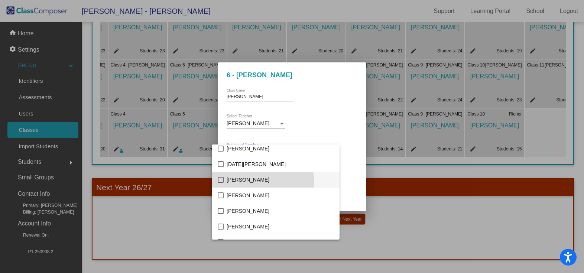
click at [248, 184] on span "[PERSON_NAME]" at bounding box center [279, 180] width 107 height 16
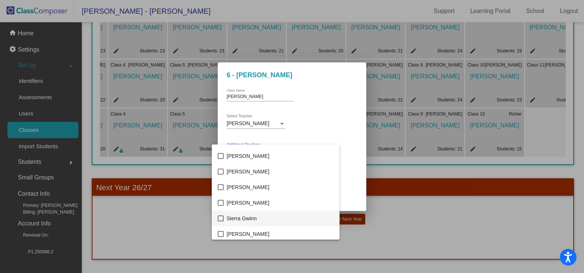
scroll to position [1671, 0]
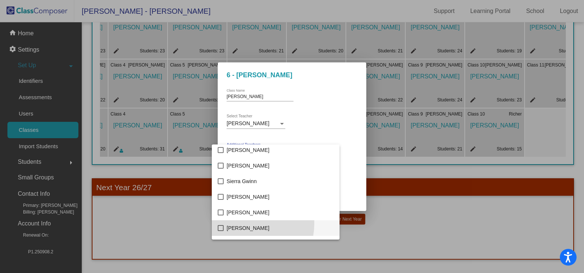
click at [249, 224] on span "[PERSON_NAME]" at bounding box center [279, 228] width 107 height 16
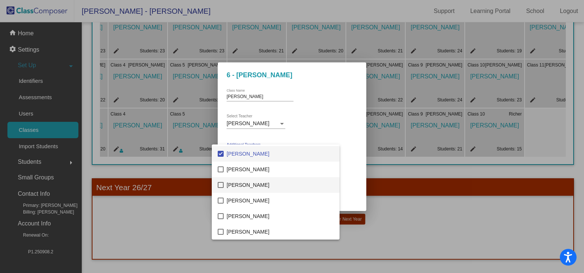
scroll to position [1761, 0]
click at [330, 202] on div at bounding box center [292, 136] width 584 height 273
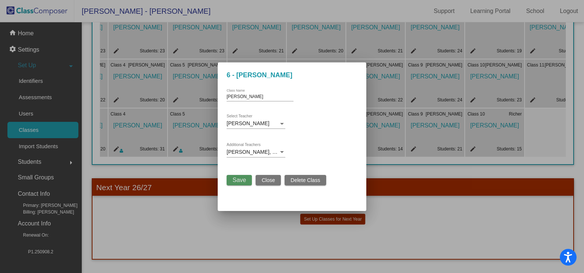
click at [242, 180] on span "Save" at bounding box center [238, 180] width 13 height 6
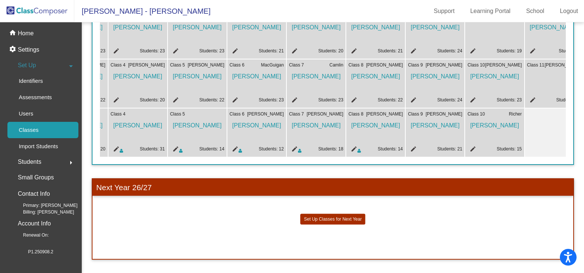
click at [472, 146] on mat-icon "edit" at bounding box center [471, 150] width 9 height 9
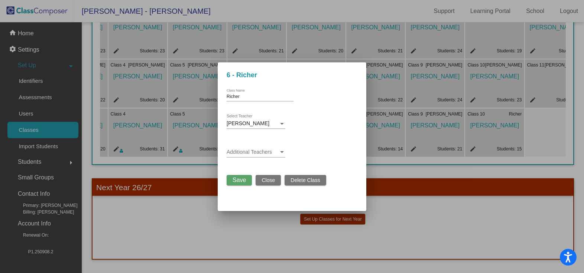
click at [283, 157] on div "Additional Teachers" at bounding box center [255, 153] width 59 height 21
click at [282, 153] on div at bounding box center [281, 152] width 7 height 6
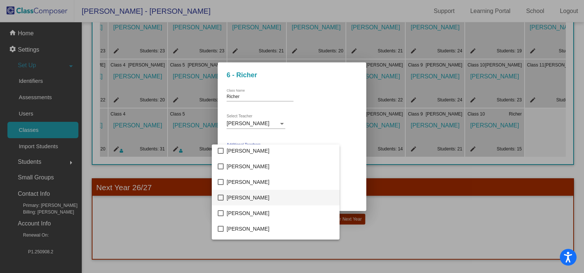
scroll to position [149, 0]
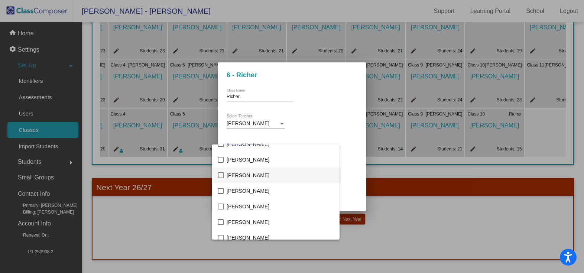
click at [228, 175] on span "[PERSON_NAME]" at bounding box center [279, 175] width 107 height 16
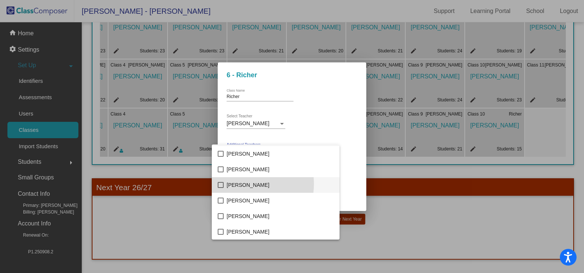
click at [243, 184] on span "[PERSON_NAME]" at bounding box center [279, 185] width 107 height 16
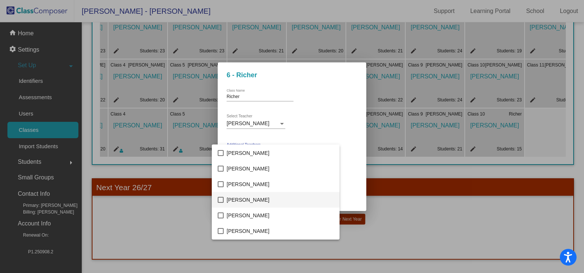
scroll to position [260, 0]
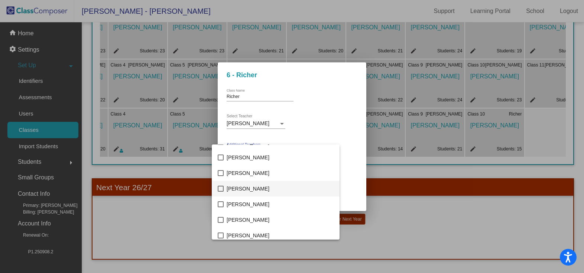
click at [239, 187] on span "[PERSON_NAME]" at bounding box center [279, 189] width 107 height 16
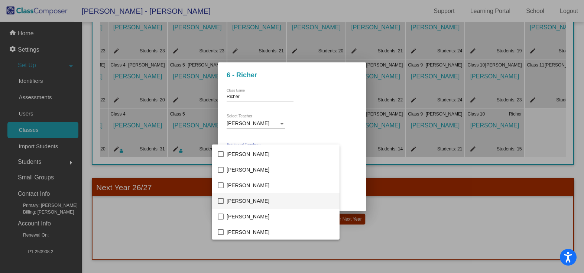
scroll to position [557, 0]
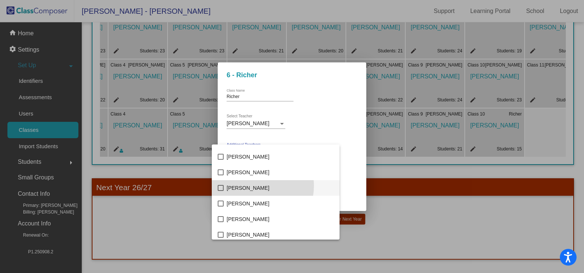
click at [251, 186] on span "[PERSON_NAME]" at bounding box center [279, 188] width 107 height 16
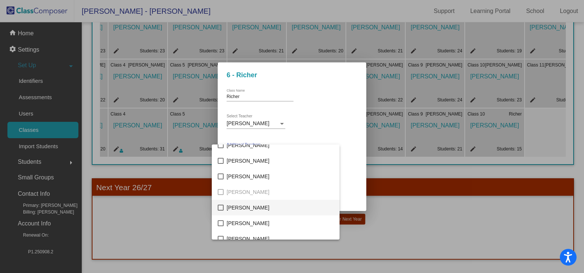
scroll to position [891, 0]
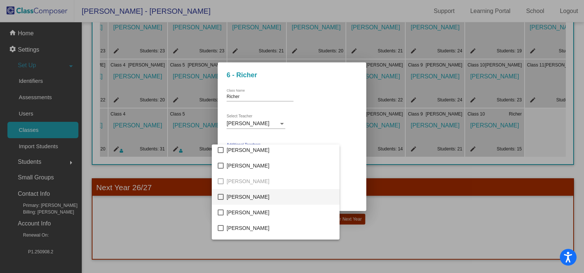
click at [257, 199] on span "[PERSON_NAME]" at bounding box center [279, 197] width 107 height 16
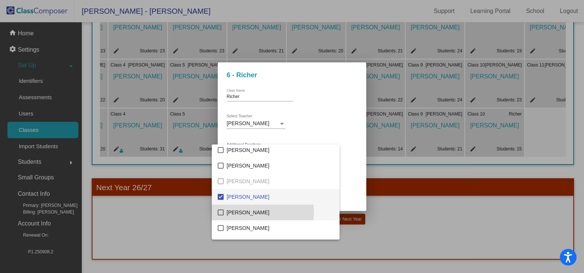
click at [252, 212] on span "[PERSON_NAME]" at bounding box center [279, 213] width 107 height 16
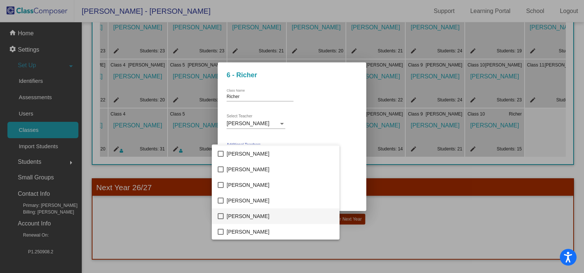
scroll to position [1002, 0]
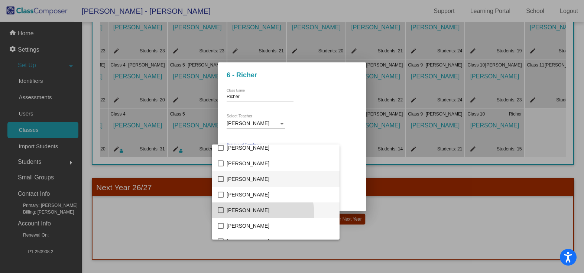
click at [254, 214] on span "[PERSON_NAME]" at bounding box center [279, 210] width 107 height 16
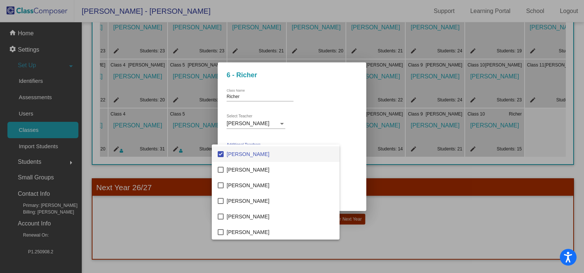
scroll to position [1077, 0]
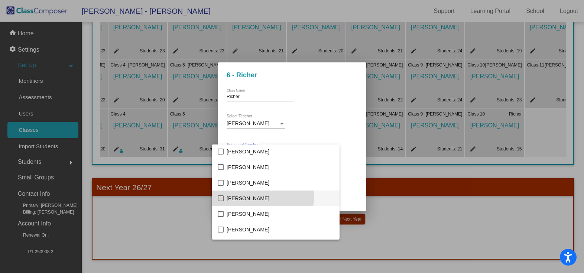
click at [239, 194] on span "[PERSON_NAME]" at bounding box center [279, 198] width 107 height 16
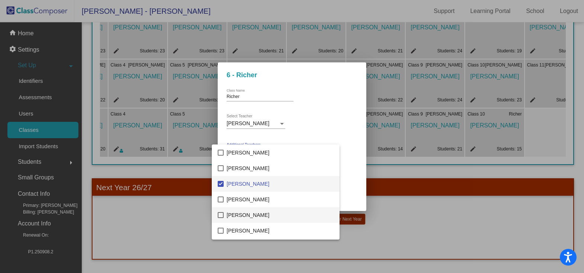
scroll to position [1114, 0]
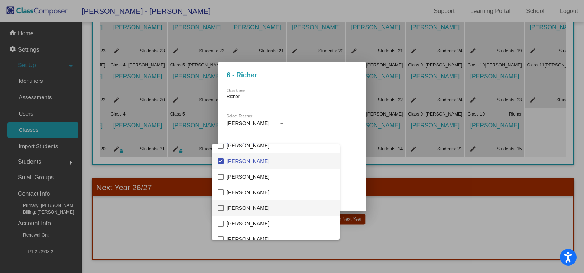
click at [238, 205] on span "[PERSON_NAME]" at bounding box center [279, 208] width 107 height 16
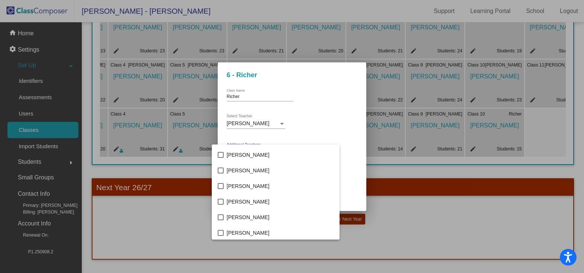
scroll to position [1225, 0]
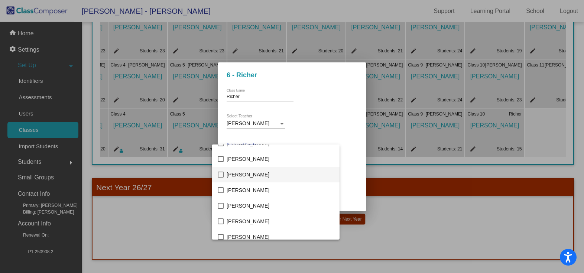
click at [255, 172] on span "[PERSON_NAME]" at bounding box center [279, 175] width 107 height 16
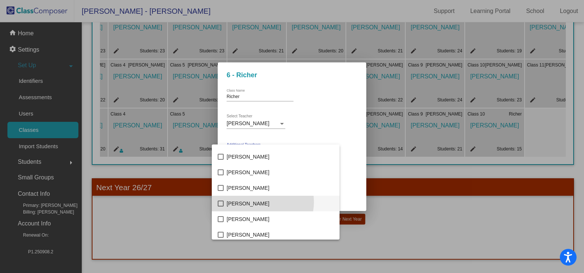
click at [260, 202] on span "[PERSON_NAME]" at bounding box center [279, 204] width 107 height 16
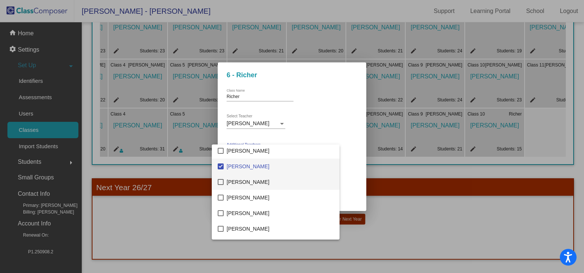
click at [254, 185] on span "[PERSON_NAME]" at bounding box center [279, 182] width 107 height 16
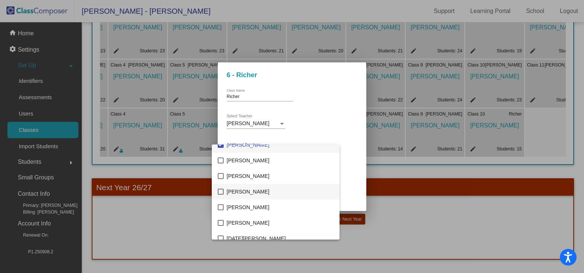
scroll to position [1448, 0]
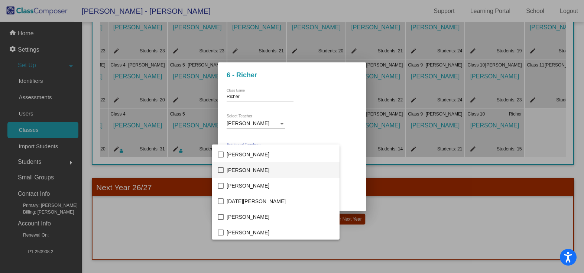
click at [247, 171] on span "[PERSON_NAME]" at bounding box center [279, 170] width 107 height 16
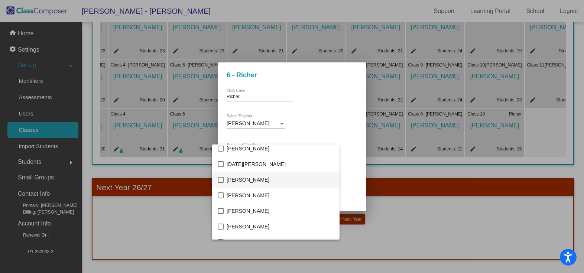
click at [247, 182] on span "[PERSON_NAME]" at bounding box center [279, 180] width 107 height 16
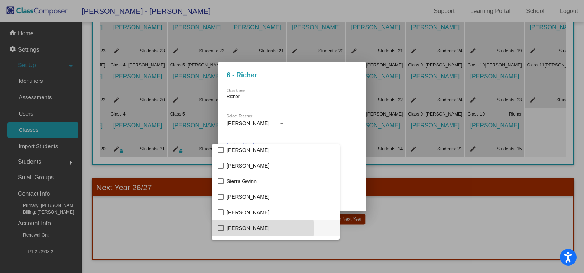
click at [255, 228] on span "[PERSON_NAME]" at bounding box center [279, 228] width 107 height 16
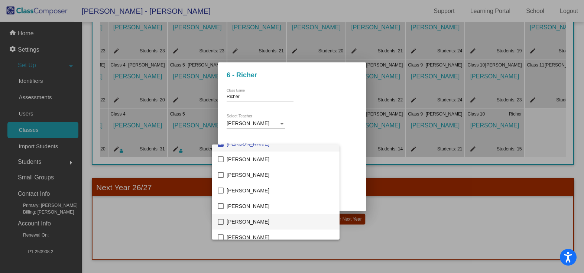
scroll to position [1761, 0]
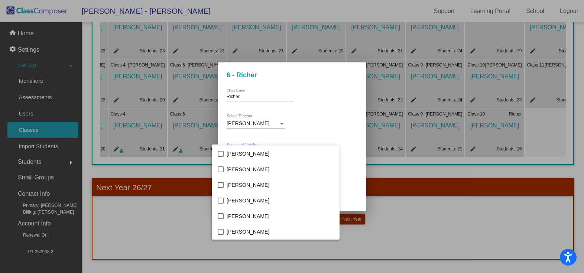
click at [337, 158] on div at bounding box center [292, 136] width 584 height 273
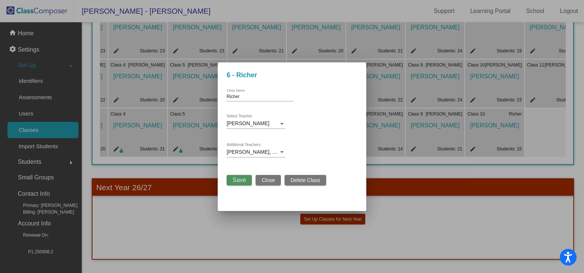
click at [232, 181] on button "Save" at bounding box center [238, 180] width 25 height 10
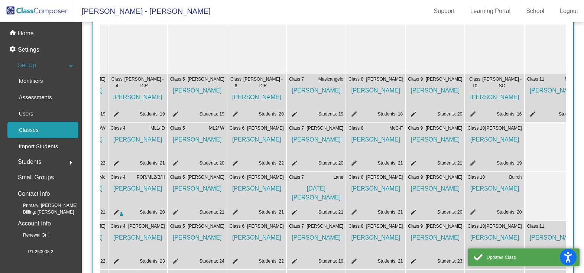
scroll to position [0, 0]
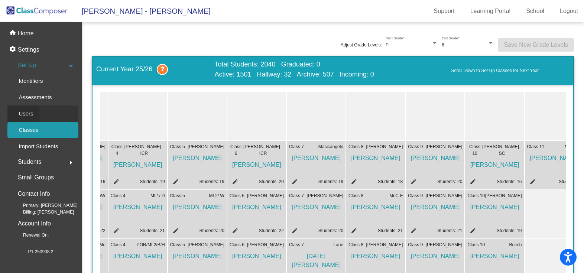
click at [26, 111] on p "Users" at bounding box center [26, 113] width 14 height 9
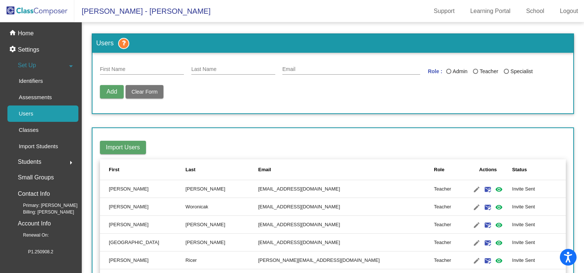
click at [142, 69] on input "First Name" at bounding box center [142, 69] width 84 height 6
type input "[PERSON_NAME]"
drag, startPoint x: 146, startPoint y: 70, endPoint x: 48, endPoint y: 94, distance: 101.2
click at [48, 94] on mat-sidenav-container "home Home settings Settings Set Up arrow_drop_down Identifiers Assessments User…" at bounding box center [292, 147] width 584 height 251
click at [472, 208] on mat-icon "edit" at bounding box center [476, 207] width 9 height 9
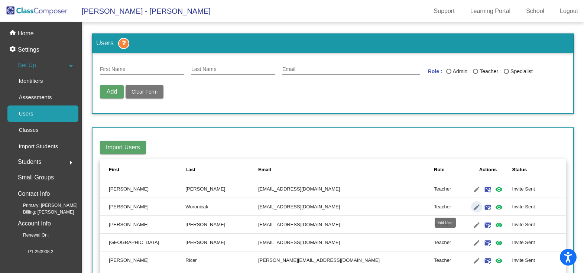
type input "[PERSON_NAME]"
type input "Woronicak"
type input "[EMAIL_ADDRESS][DOMAIN_NAME]"
radio input "true"
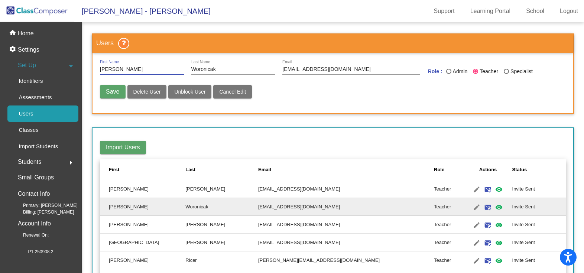
click at [115, 92] on span "Save" at bounding box center [112, 91] width 13 height 6
radio input "false"
